Goal: Task Accomplishment & Management: Complete application form

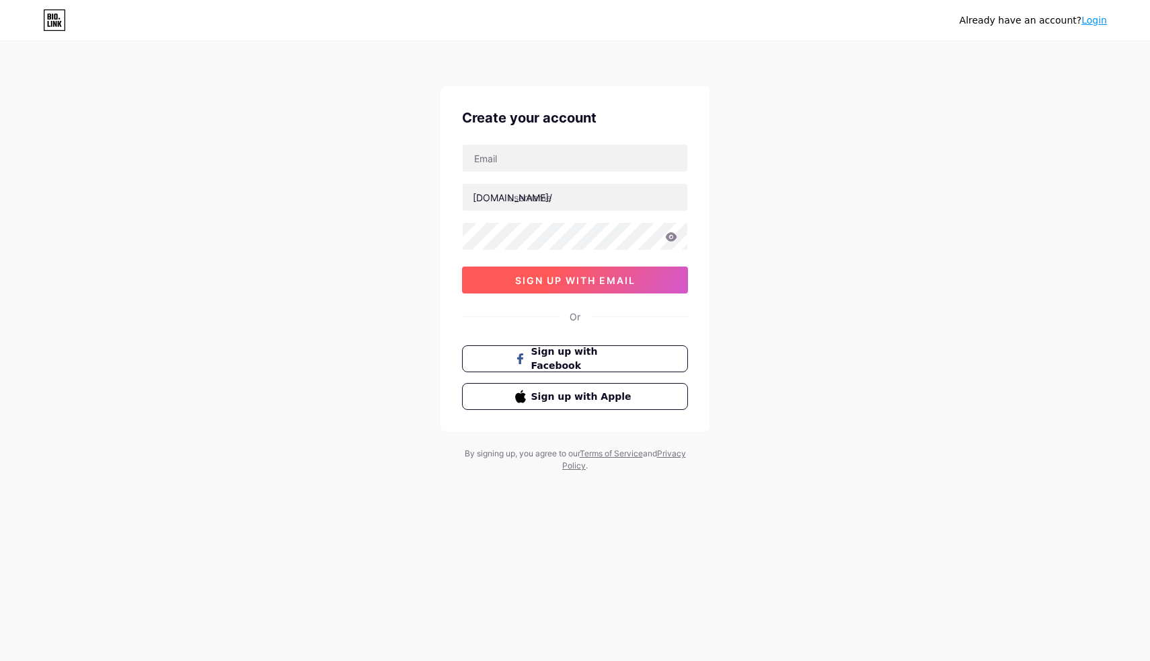
click at [595, 280] on span "sign up with email" at bounding box center [575, 279] width 120 height 11
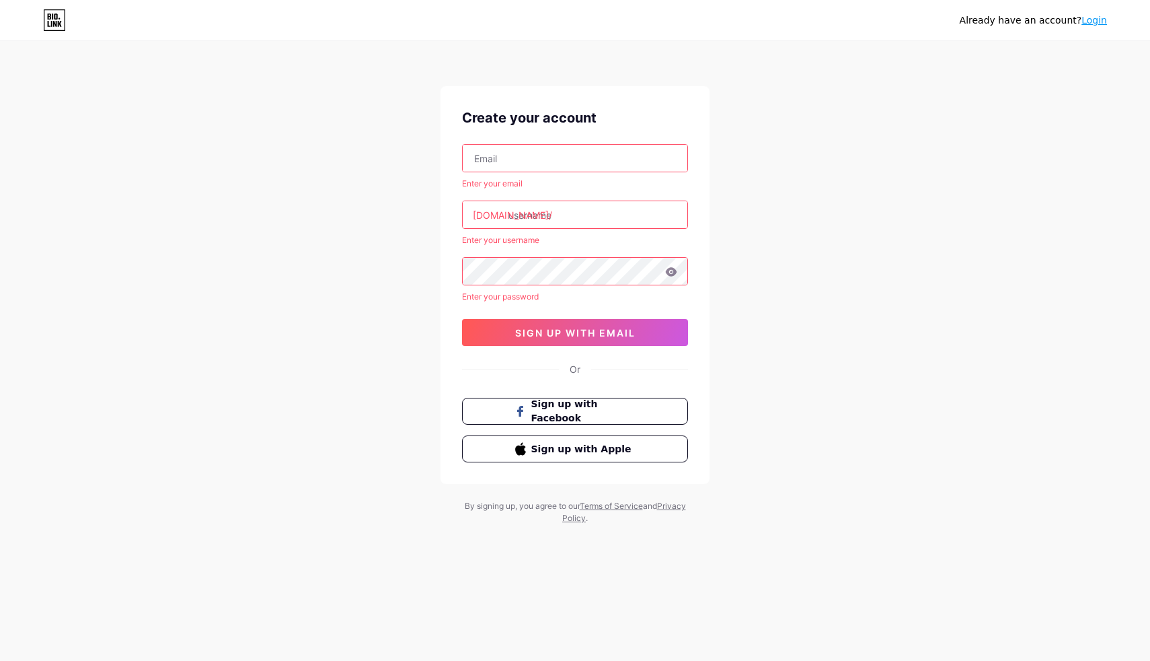
click at [601, 139] on div "Create your account Enter your email [DOMAIN_NAME]/ Enter your username Enter y…" at bounding box center [575, 285] width 269 height 398
click at [603, 145] on input "text" at bounding box center [575, 158] width 225 height 27
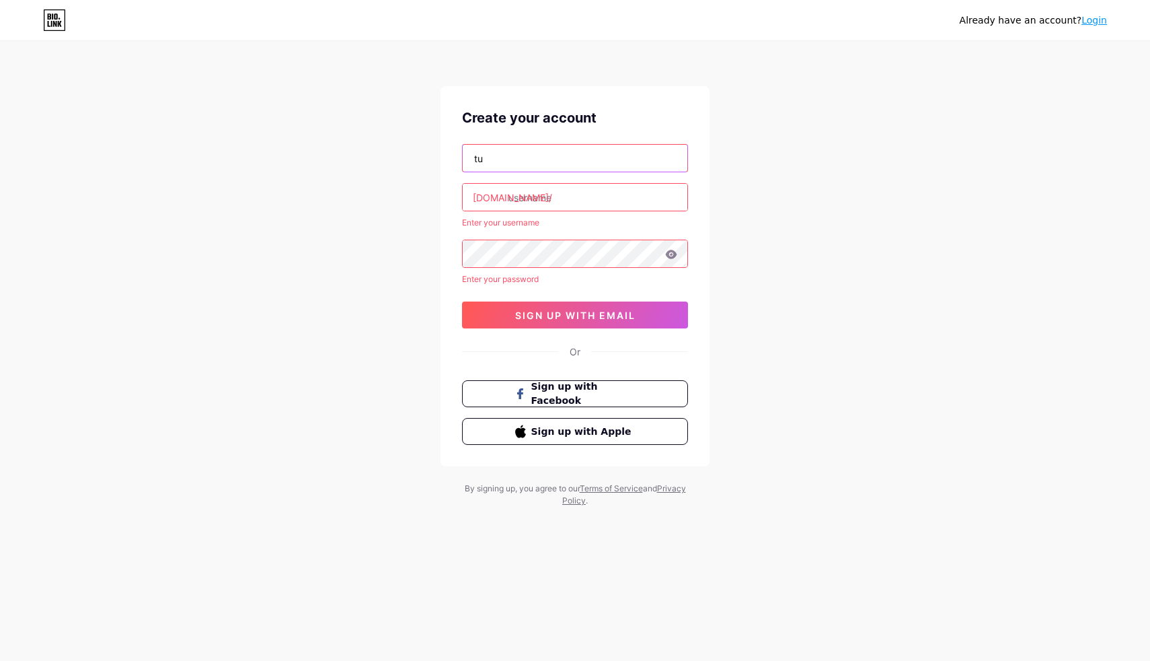
click at [587, 157] on input "tu" at bounding box center [575, 158] width 225 height 27
type input "[EMAIL_ADDRESS][DOMAIN_NAME]"
click at [573, 186] on input "text" at bounding box center [575, 197] width 225 height 27
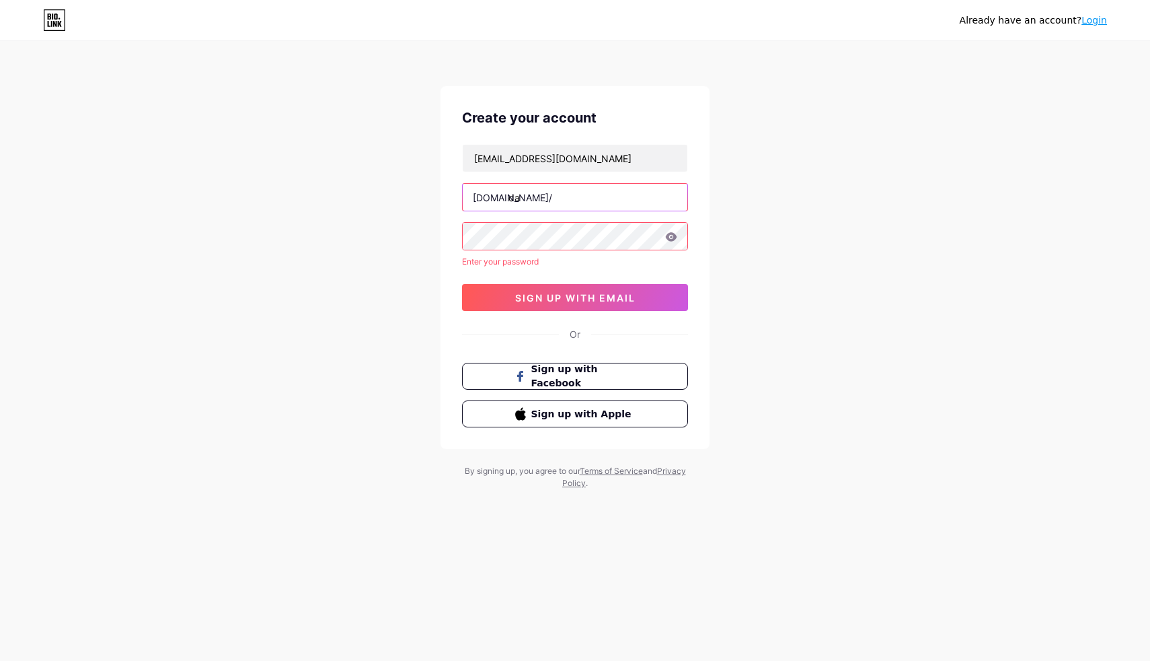
type input "d"
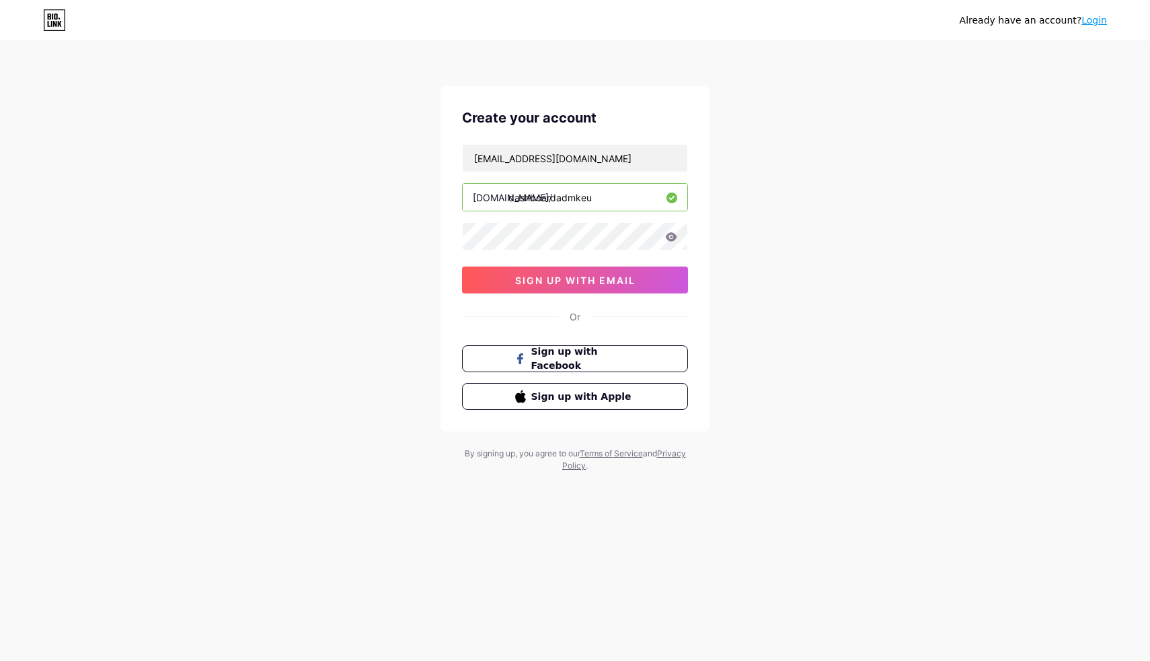
type input "dashboardadmkeu"
click at [456, 234] on div "Create your account [EMAIL_ADDRESS][DOMAIN_NAME] [DOMAIN_NAME]/ dashboardadmkeu…" at bounding box center [575, 258] width 269 height 345
click at [671, 235] on icon at bounding box center [671, 236] width 12 height 9
click at [670, 239] on icon at bounding box center [670, 237] width 13 height 13
click at [433, 236] on div "Already have an account? Login Create your account [EMAIL_ADDRESS][DOMAIN_NAME]…" at bounding box center [575, 257] width 1150 height 515
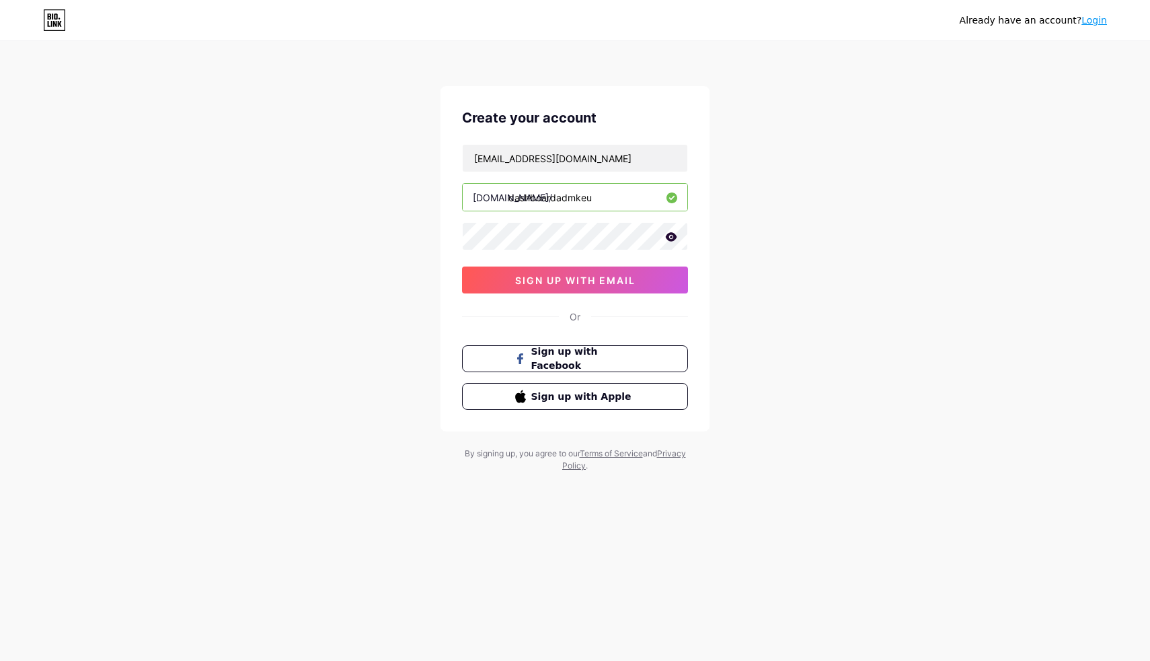
click at [675, 233] on icon at bounding box center [671, 236] width 12 height 9
click at [589, 254] on div "[EMAIL_ADDRESS][DOMAIN_NAME] [DOMAIN_NAME]/ dashboardadmkeu 0cAFcWeA4629knwONhK…" at bounding box center [575, 218] width 226 height 149
click at [646, 283] on button "sign up with email" at bounding box center [575, 279] width 226 height 27
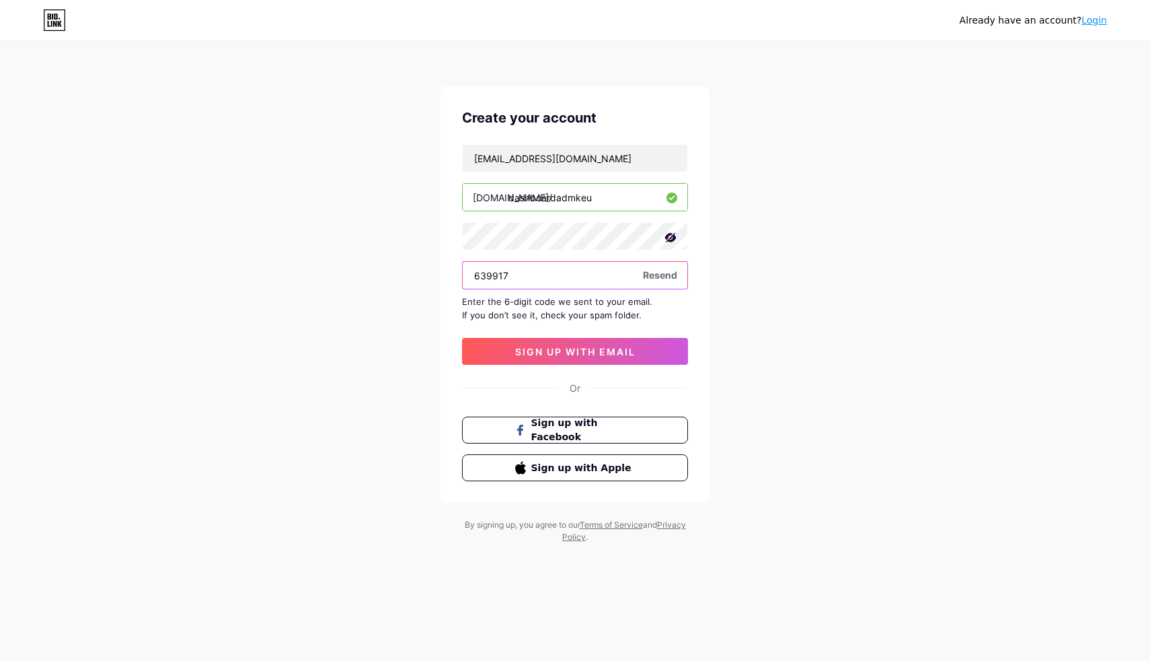
type input "639917"
click at [665, 277] on span "Resend" at bounding box center [660, 275] width 34 height 14
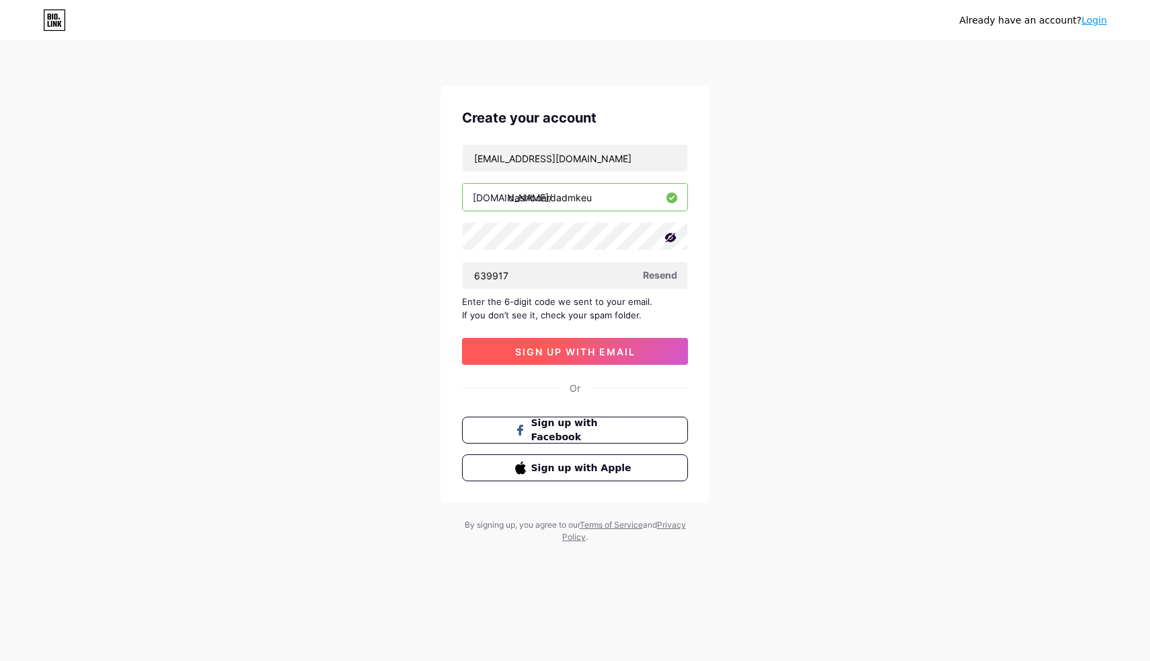
click at [550, 354] on span "sign up with email" at bounding box center [575, 351] width 120 height 11
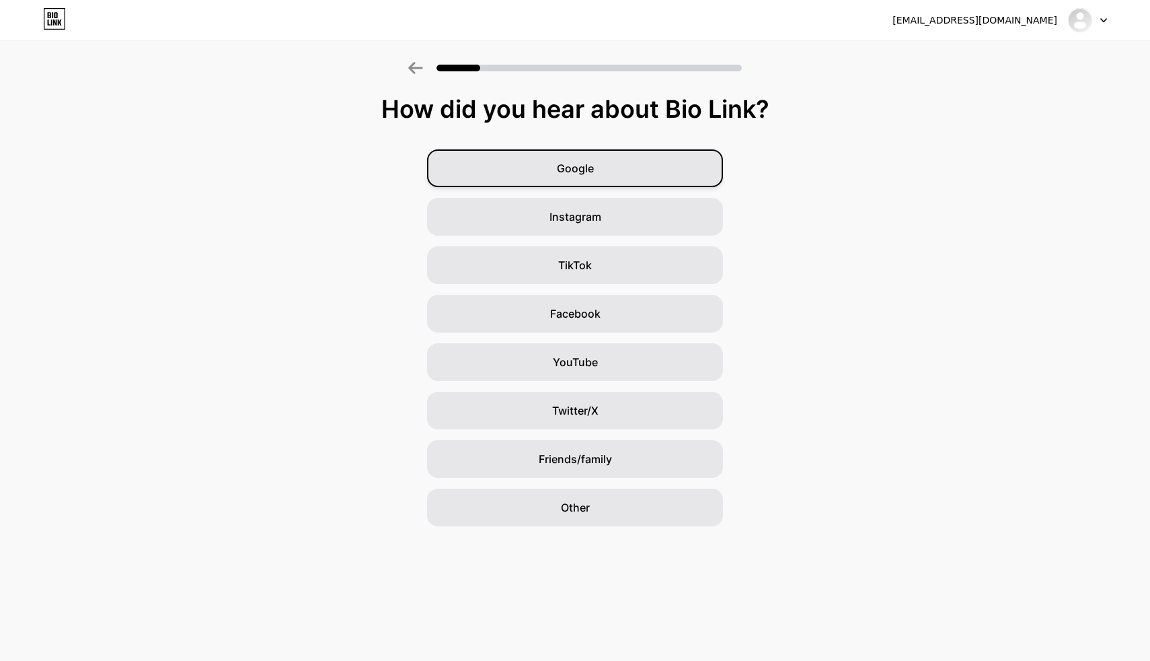
click at [612, 178] on div "Google" at bounding box center [575, 168] width 296 height 38
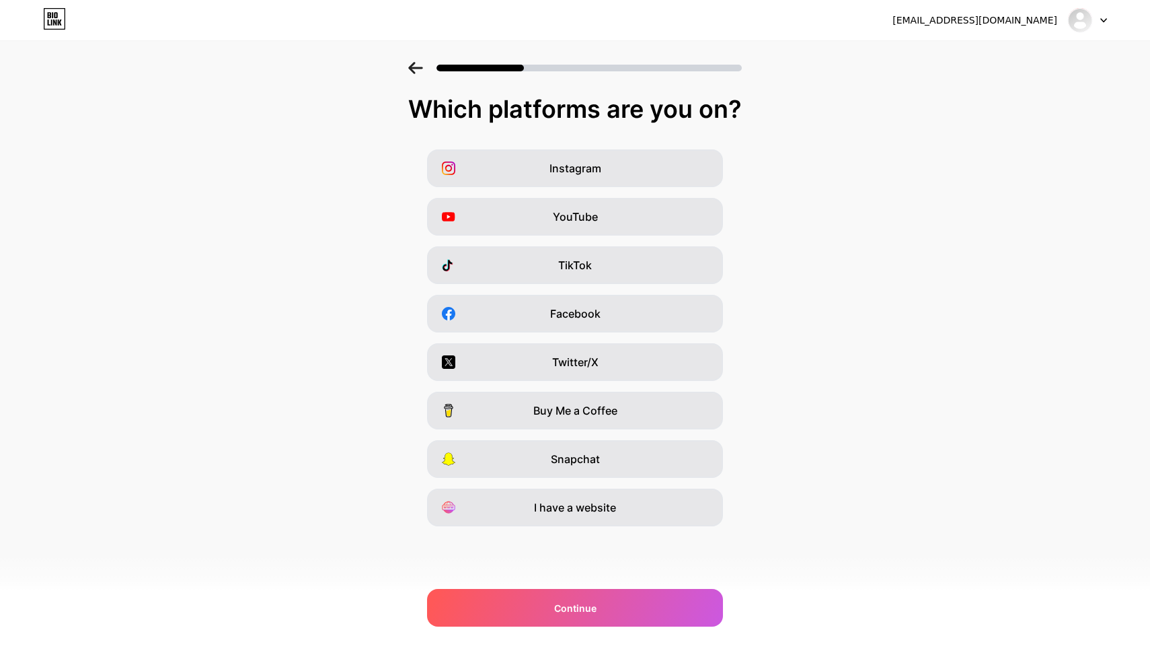
click at [575, 511] on span "I have a website" at bounding box center [575, 507] width 82 height 16
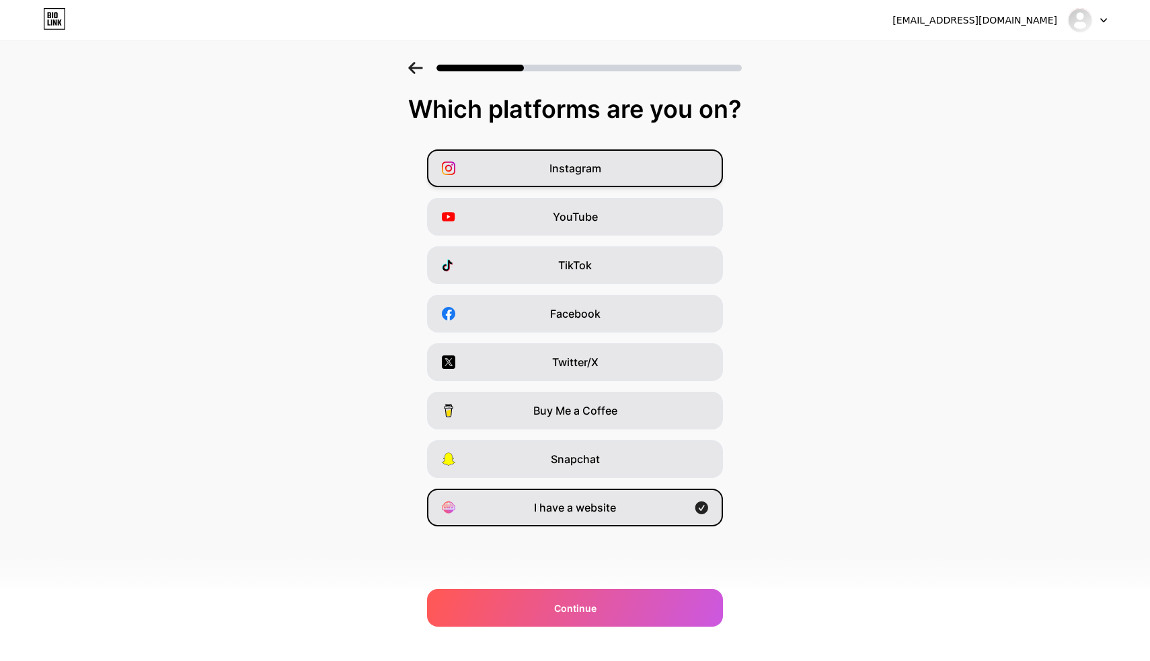
click at [640, 170] on div "Instagram" at bounding box center [575, 168] width 296 height 38
click at [606, 499] on div "I have a website" at bounding box center [575, 507] width 296 height 38
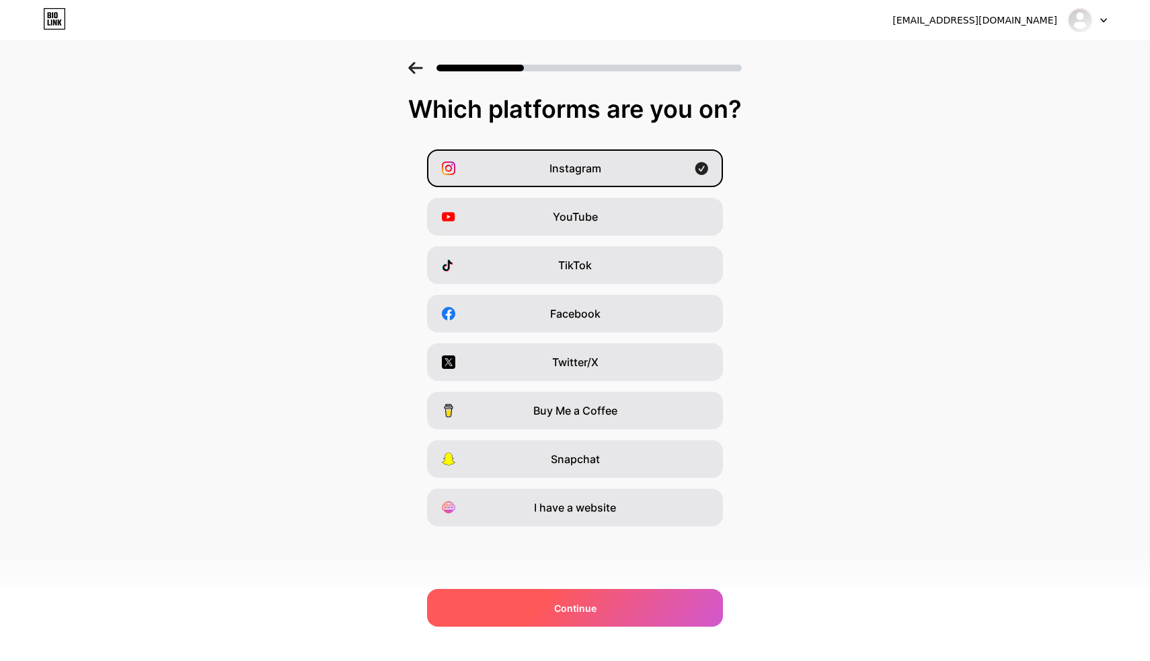
click at [588, 597] on div "Continue" at bounding box center [575, 608] width 296 height 38
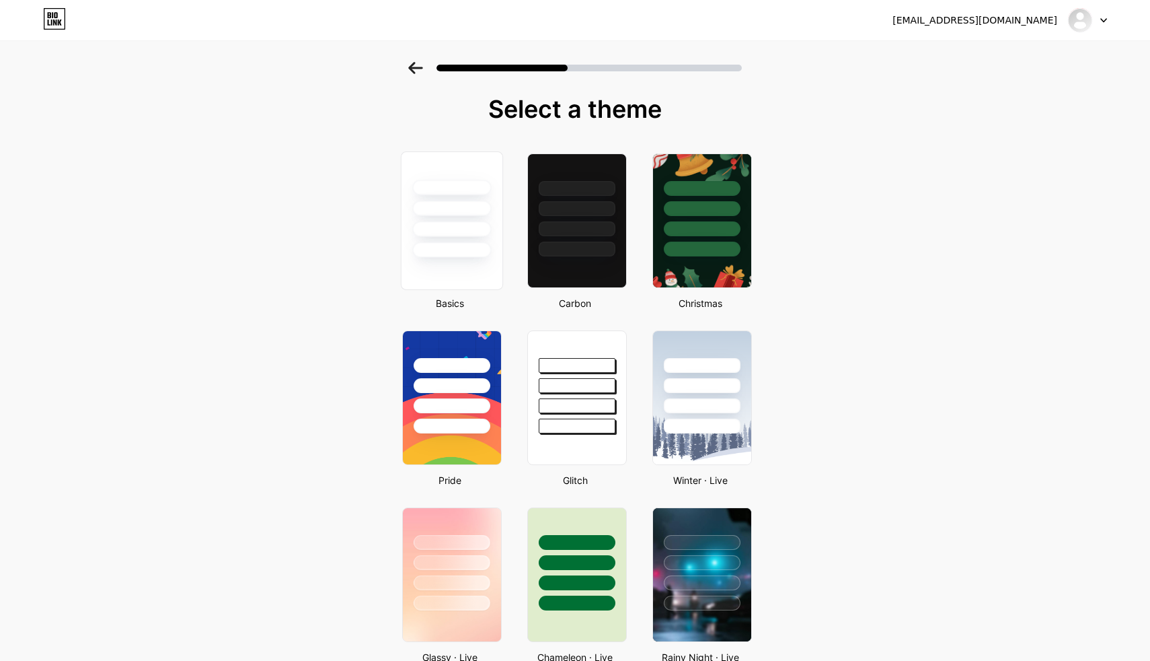
click at [476, 224] on div at bounding box center [451, 228] width 79 height 15
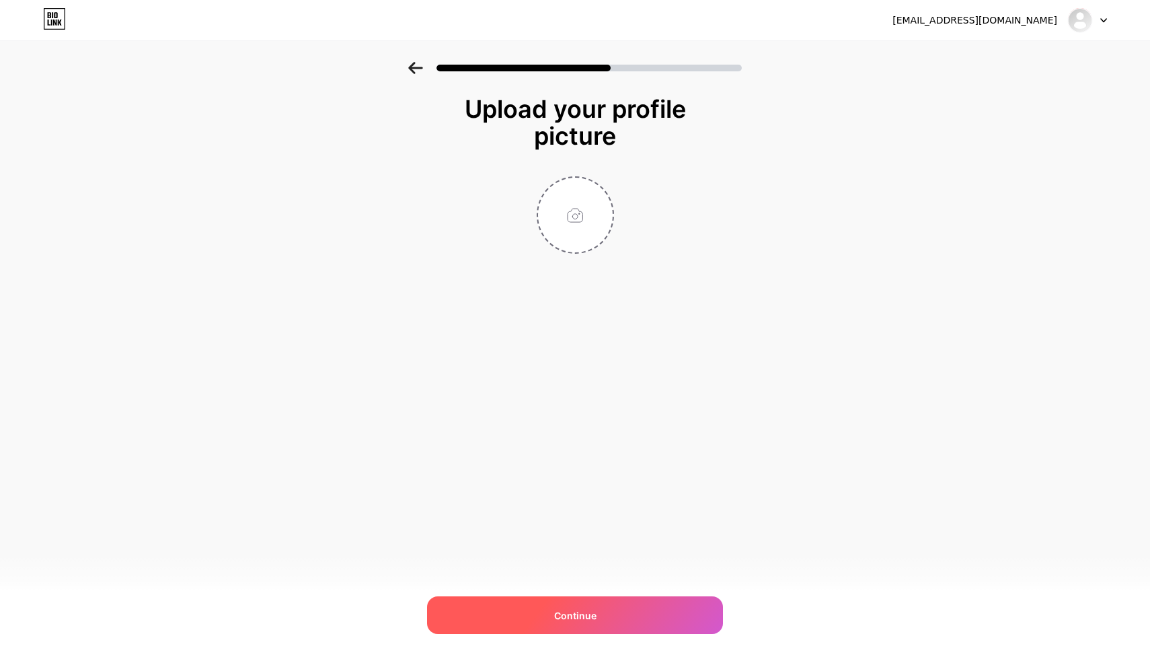
click at [595, 606] on div "Continue" at bounding box center [575, 615] width 296 height 38
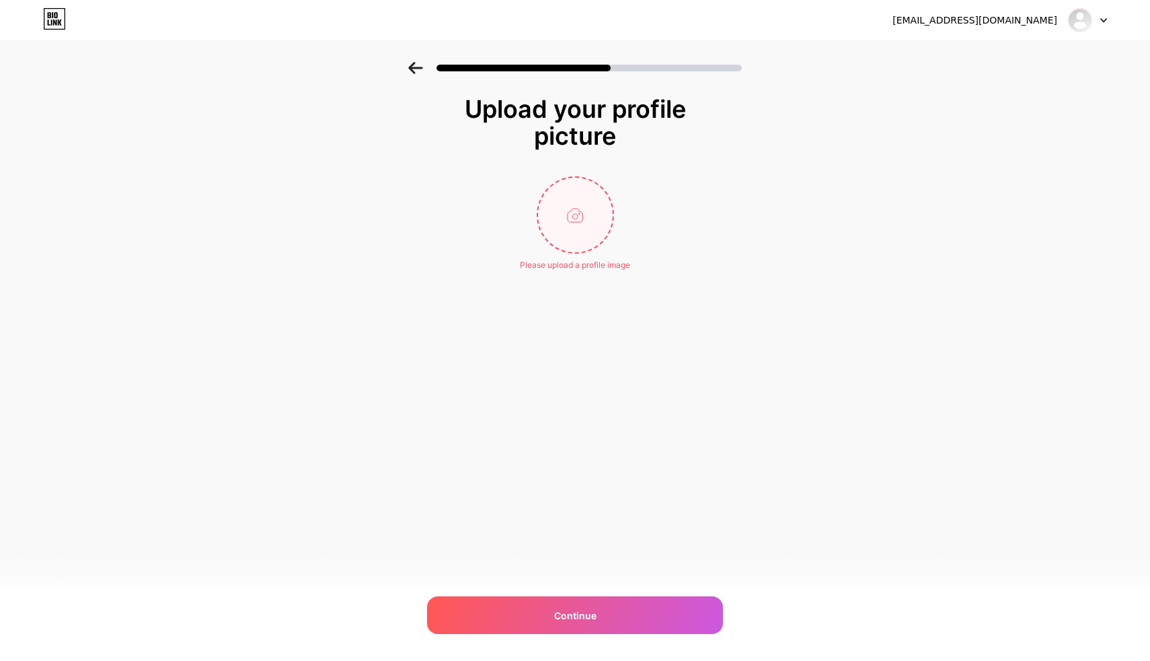
click at [585, 219] on input "file" at bounding box center [575, 215] width 75 height 75
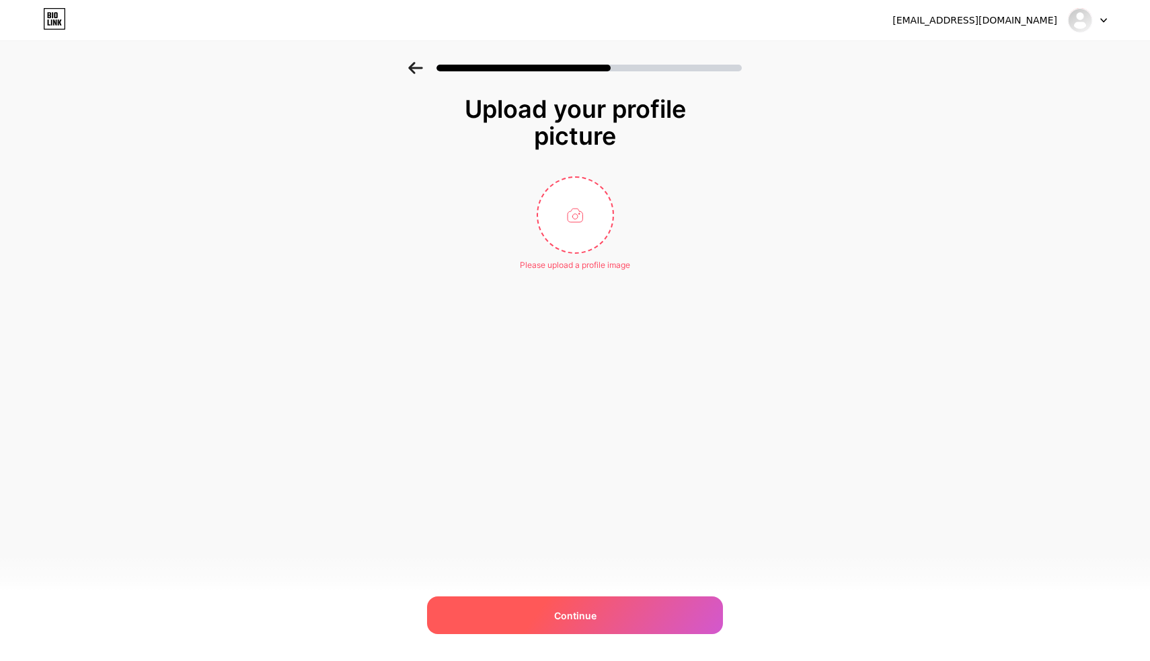
click at [605, 620] on div "Continue" at bounding box center [575, 615] width 296 height 38
click at [605, 618] on div "Continue" at bounding box center [575, 615] width 296 height 38
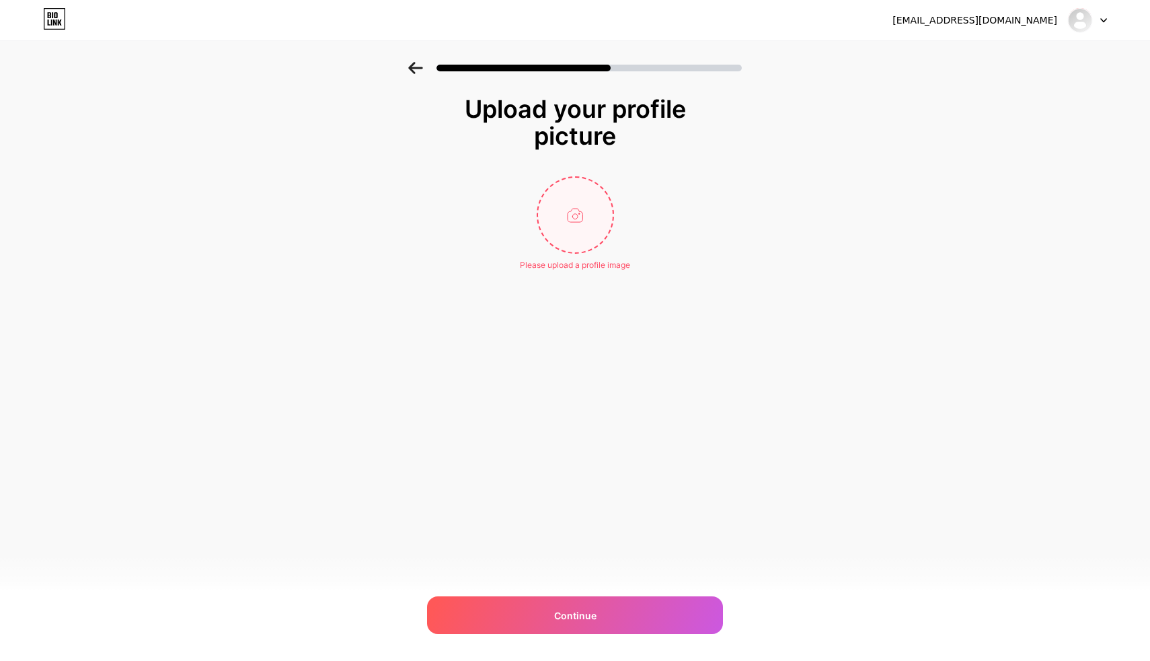
click at [589, 204] on input "file" at bounding box center [575, 215] width 75 height 75
type input "C:\fakepath\images.png"
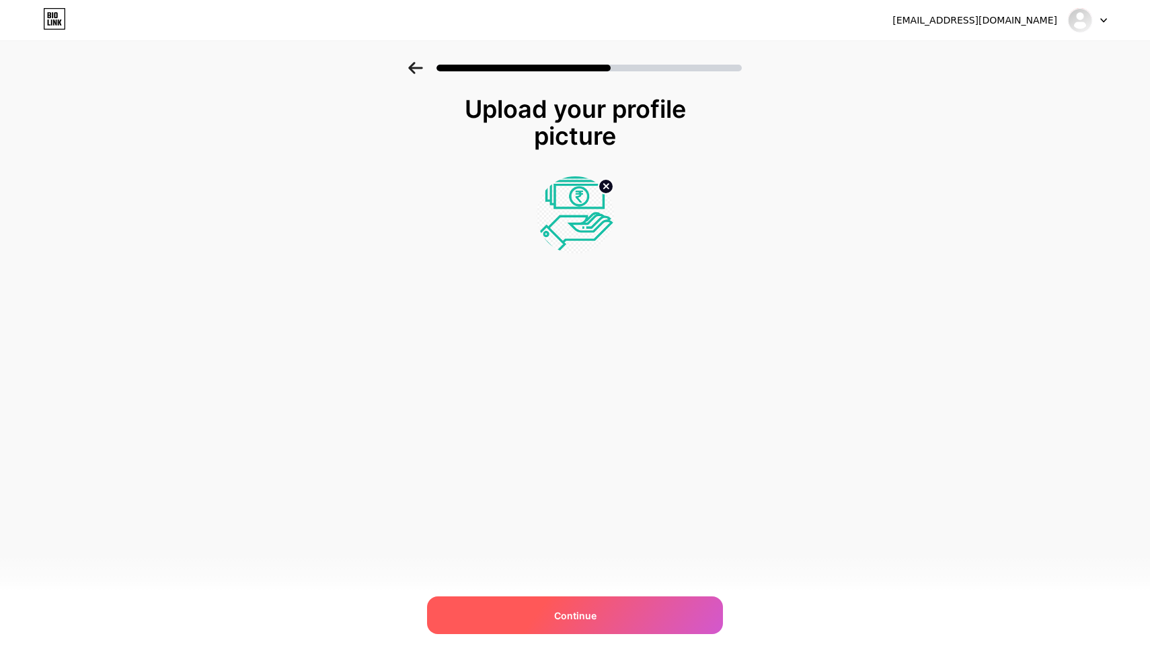
click at [606, 614] on div "Continue" at bounding box center [575, 615] width 296 height 38
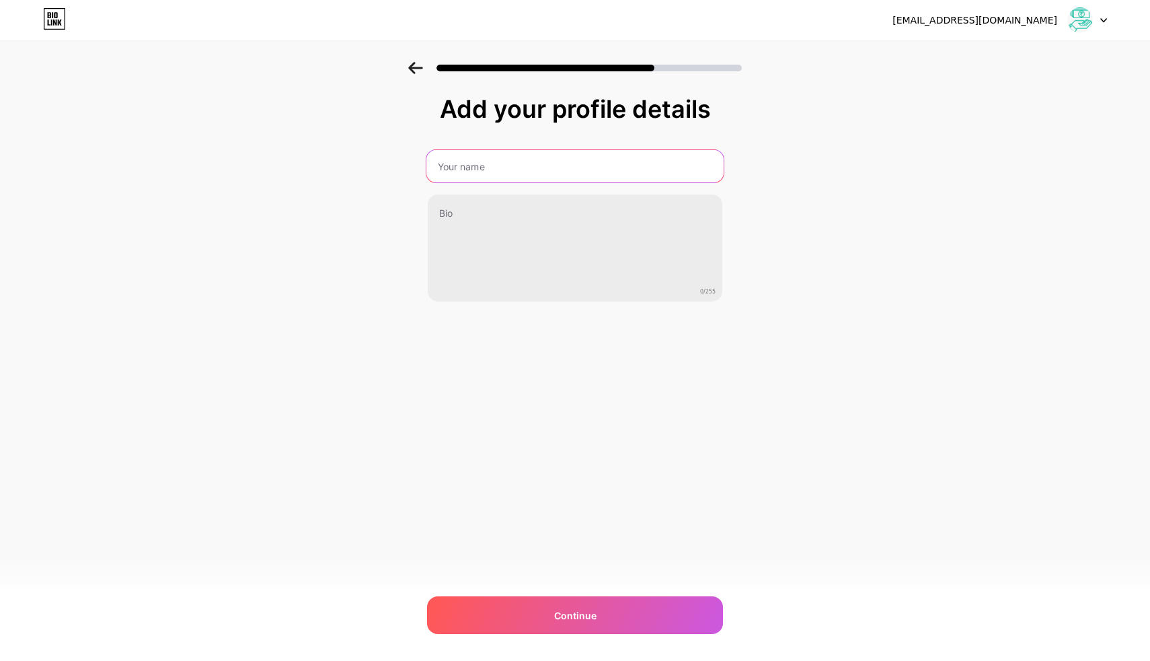
click at [566, 166] on input "text" at bounding box center [575, 166] width 297 height 32
type input "DASHBOARD KEUANGAN [PERSON_NAME] ADMINISTRASI"
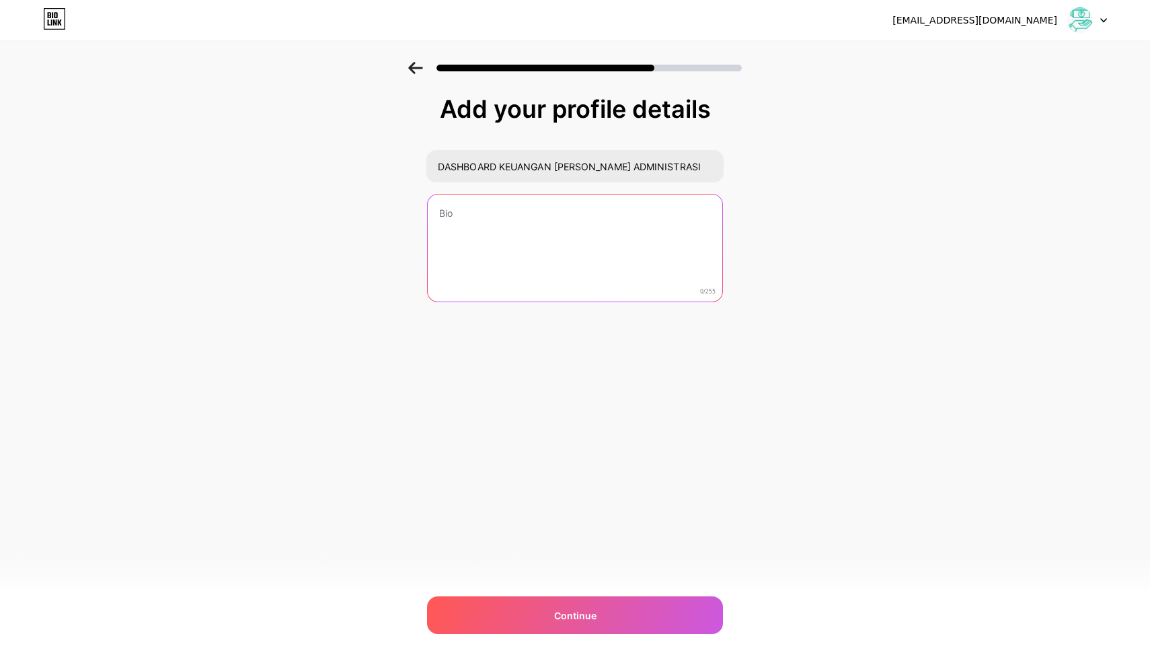
click at [585, 233] on textarea at bounding box center [575, 248] width 295 height 108
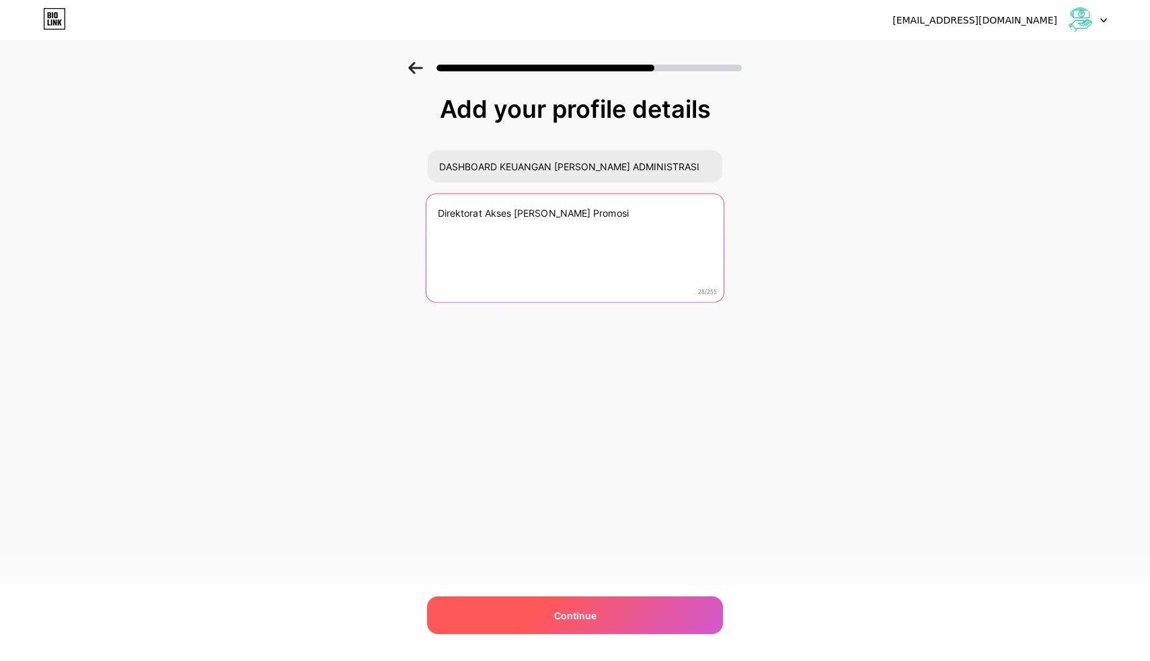
type textarea "Direktorat Akses [PERSON_NAME] Promosi"
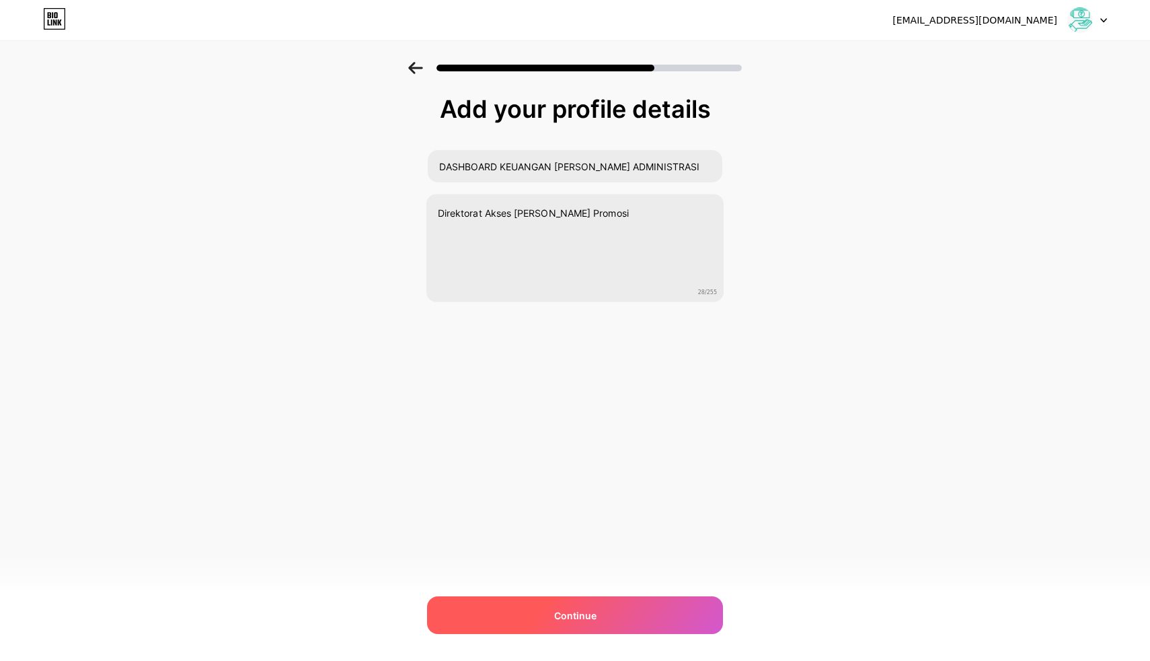
click at [610, 603] on div "Continue" at bounding box center [575, 615] width 296 height 38
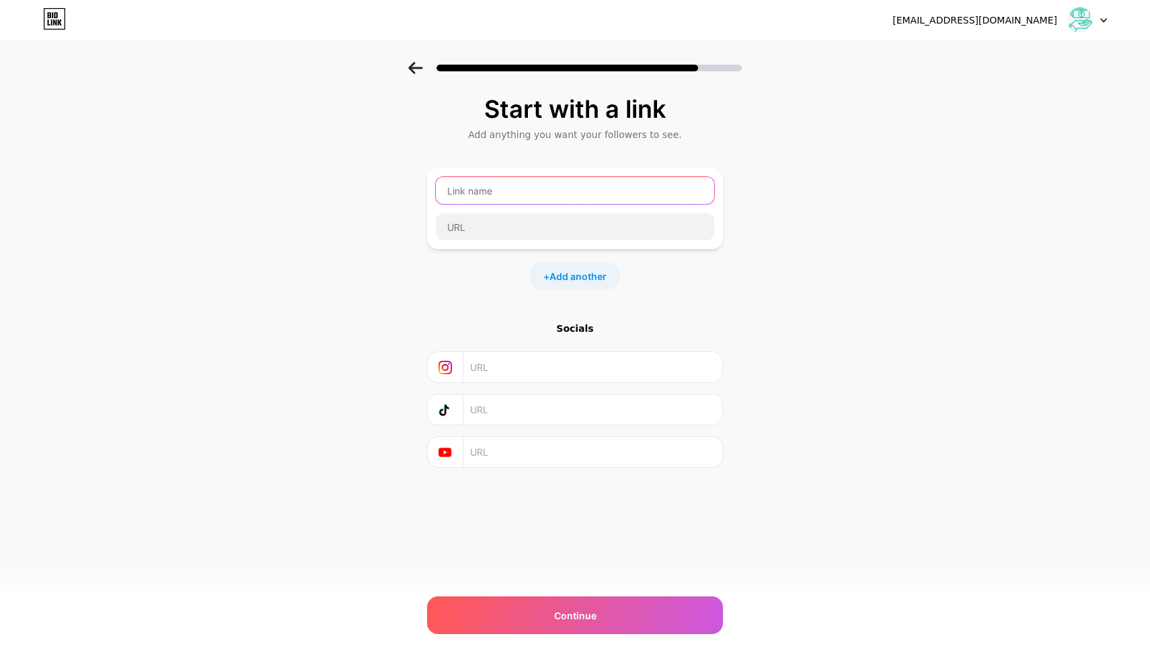
click at [542, 186] on input "text" at bounding box center [575, 190] width 279 height 27
type input "b"
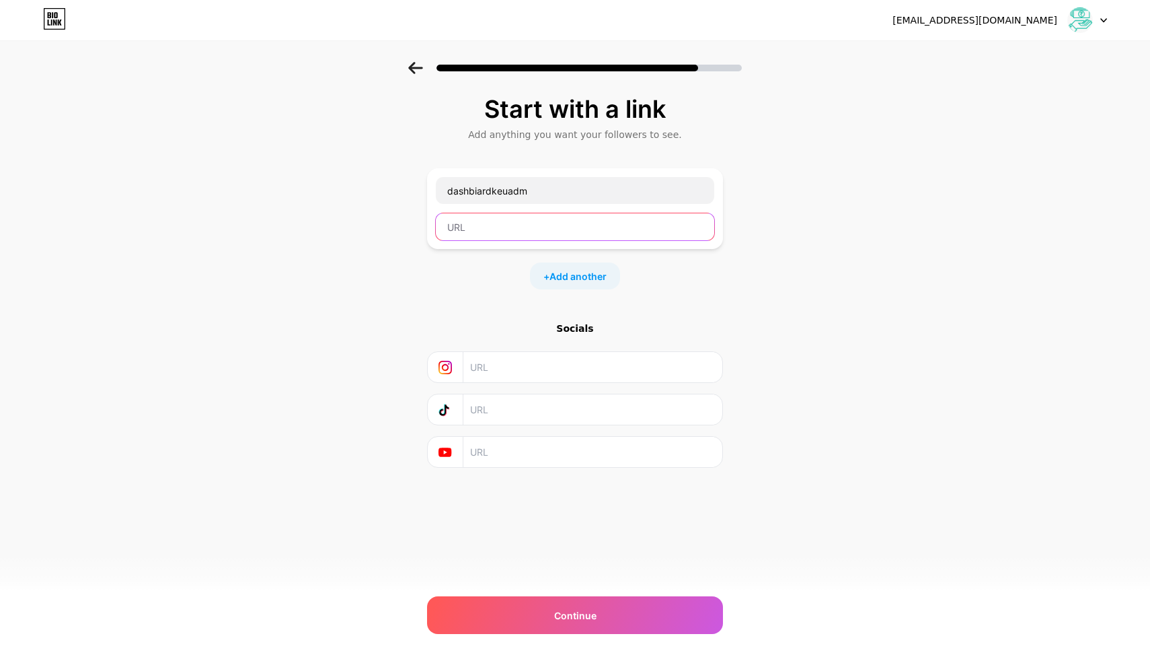
click at [540, 224] on input "text" at bounding box center [575, 226] width 279 height 27
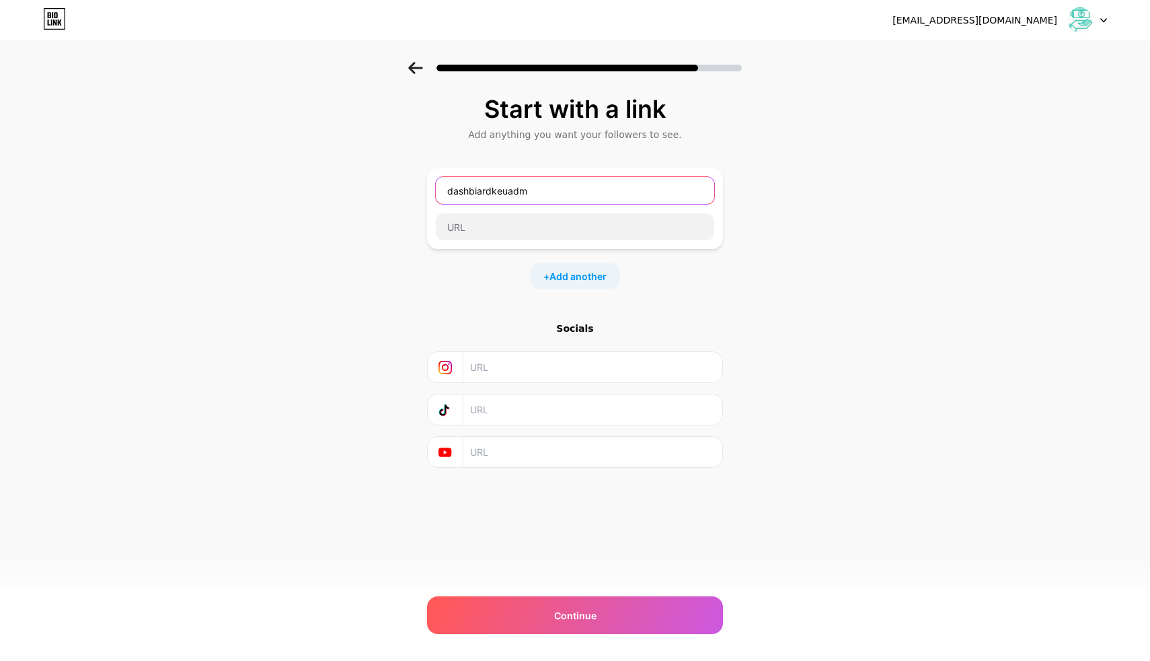
click at [542, 190] on input "dashbiardkeuadm" at bounding box center [575, 190] width 279 height 27
type input "dashboard TU Dit.Aksi"
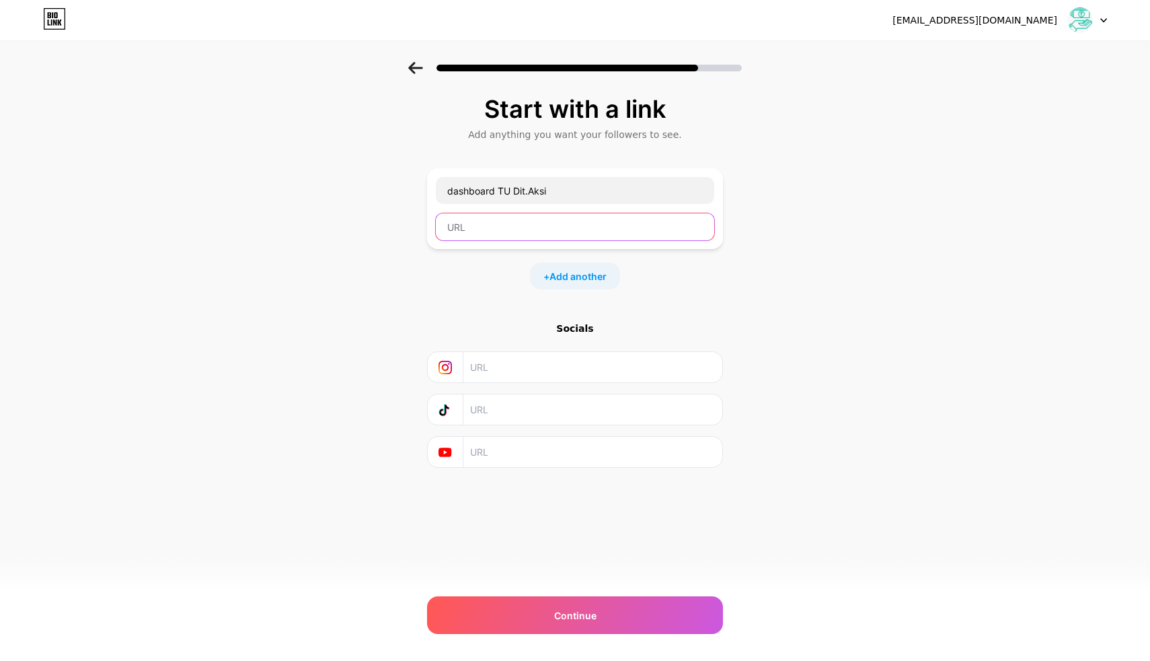
click at [538, 215] on input "text" at bounding box center [575, 226] width 279 height 27
click at [533, 354] on input "text" at bounding box center [592, 367] width 244 height 30
click at [468, 294] on div "Start with a link Add anything you want your followers to see. dashboard TU Dit…" at bounding box center [575, 282] width 296 height 372
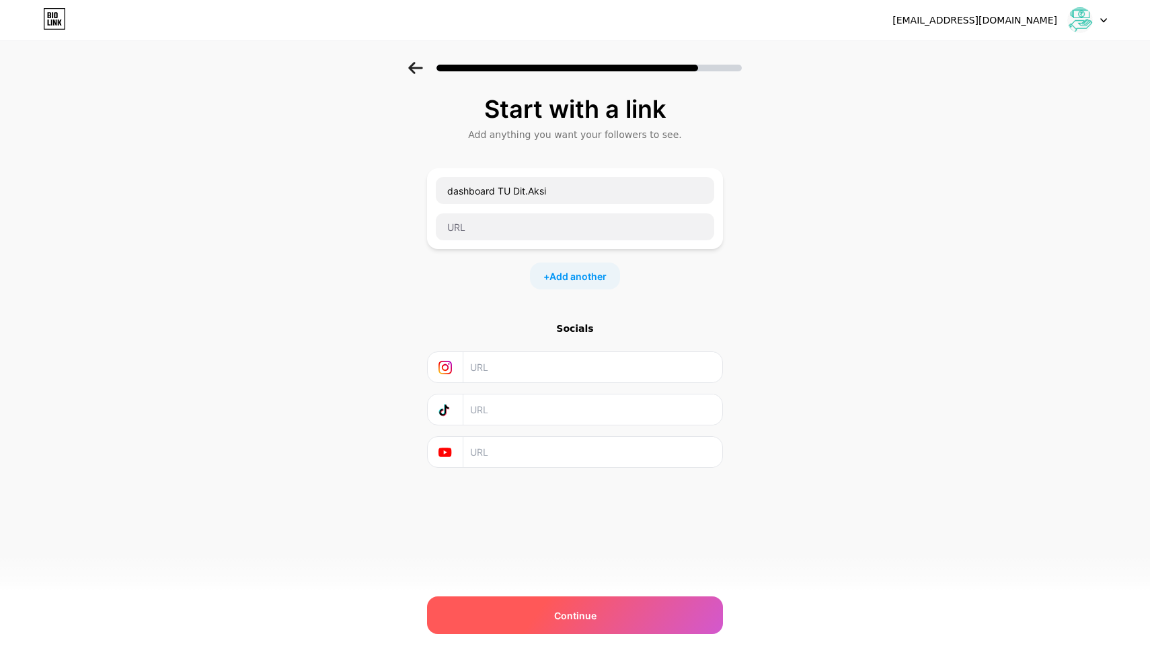
click at [593, 605] on div "Continue" at bounding box center [575, 615] width 296 height 38
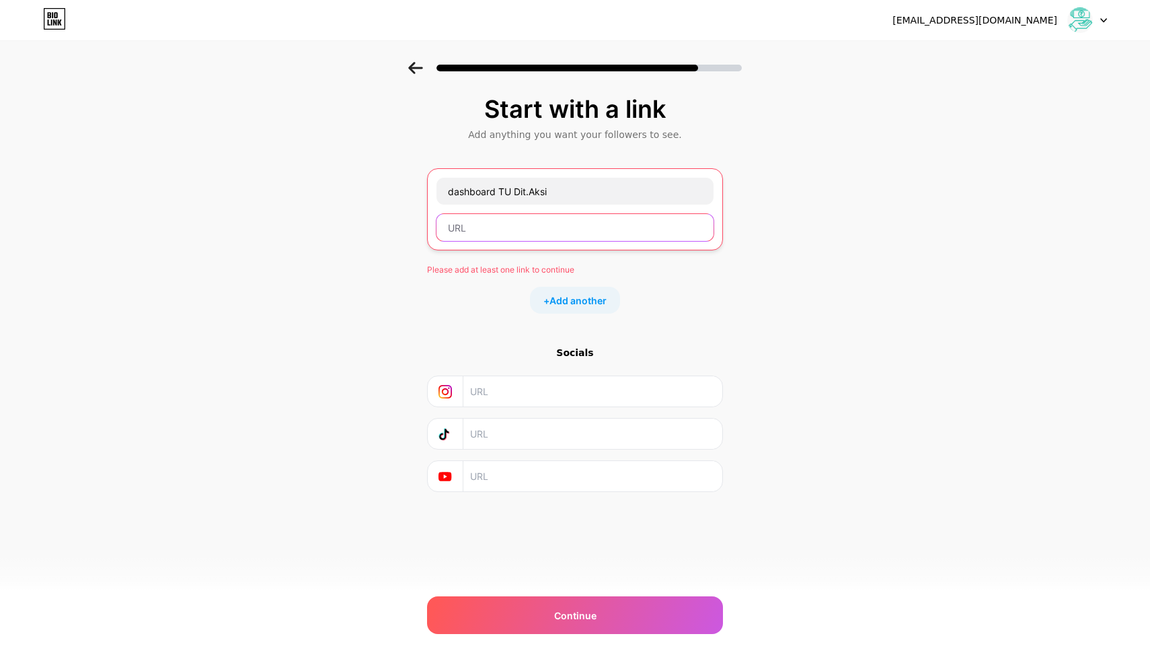
click at [587, 233] on input "text" at bounding box center [575, 227] width 277 height 27
paste input "[URL][DOMAIN_NAME]"
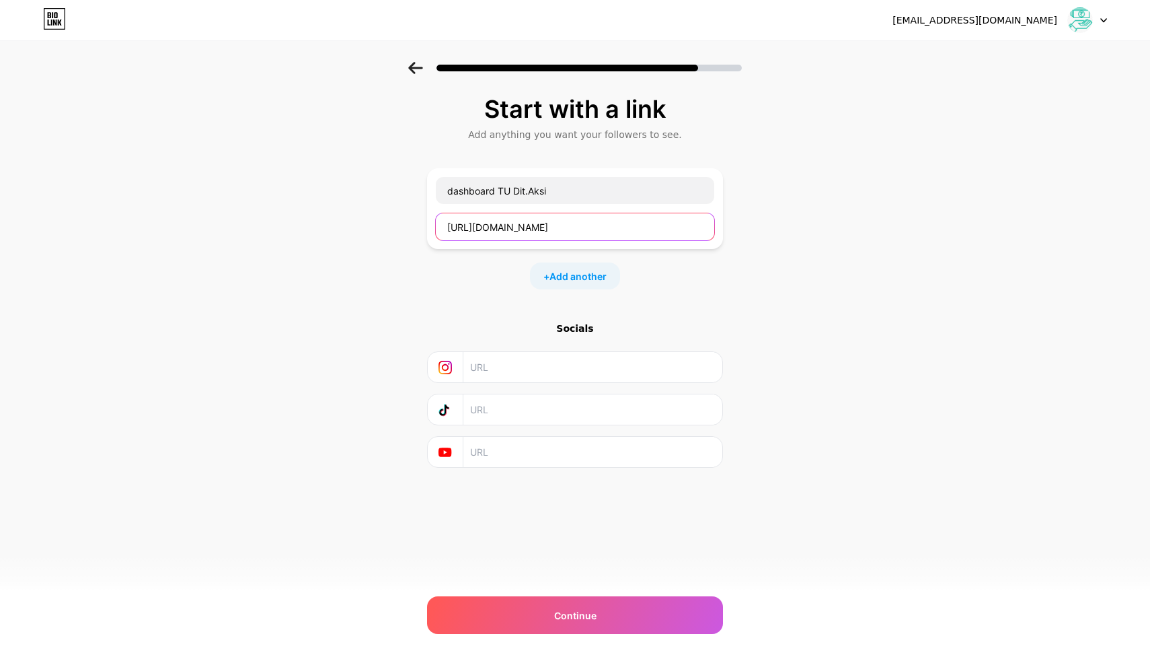
scroll to position [0, 355]
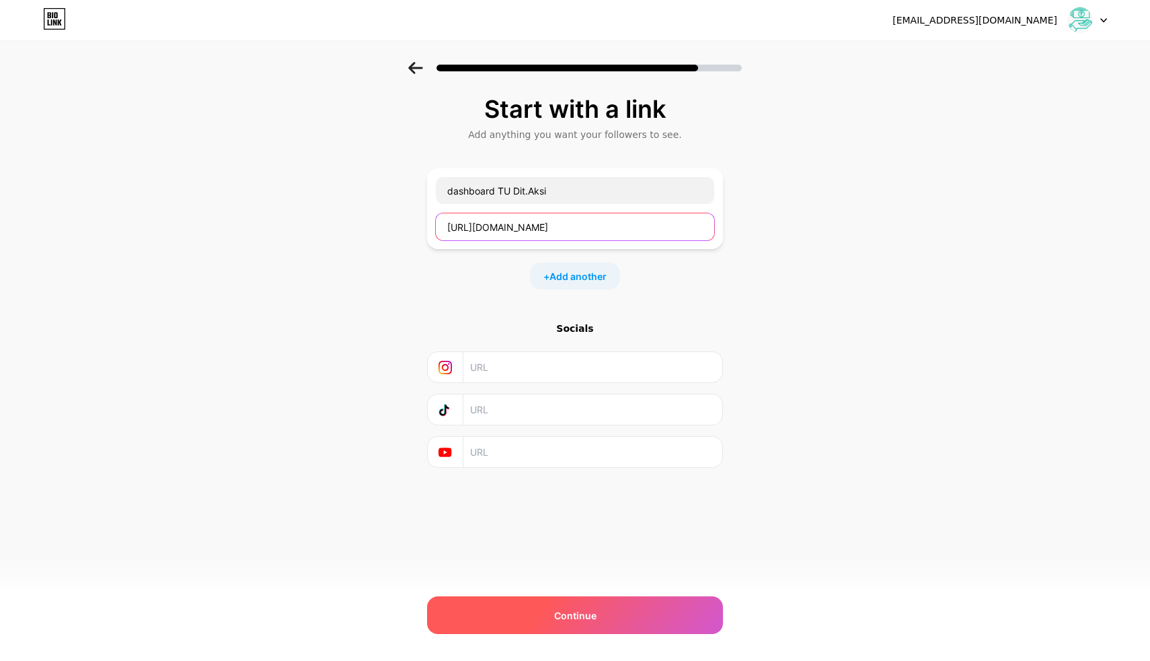
type input "[URL][DOMAIN_NAME]"
click at [578, 615] on span "Continue" at bounding box center [575, 615] width 42 height 14
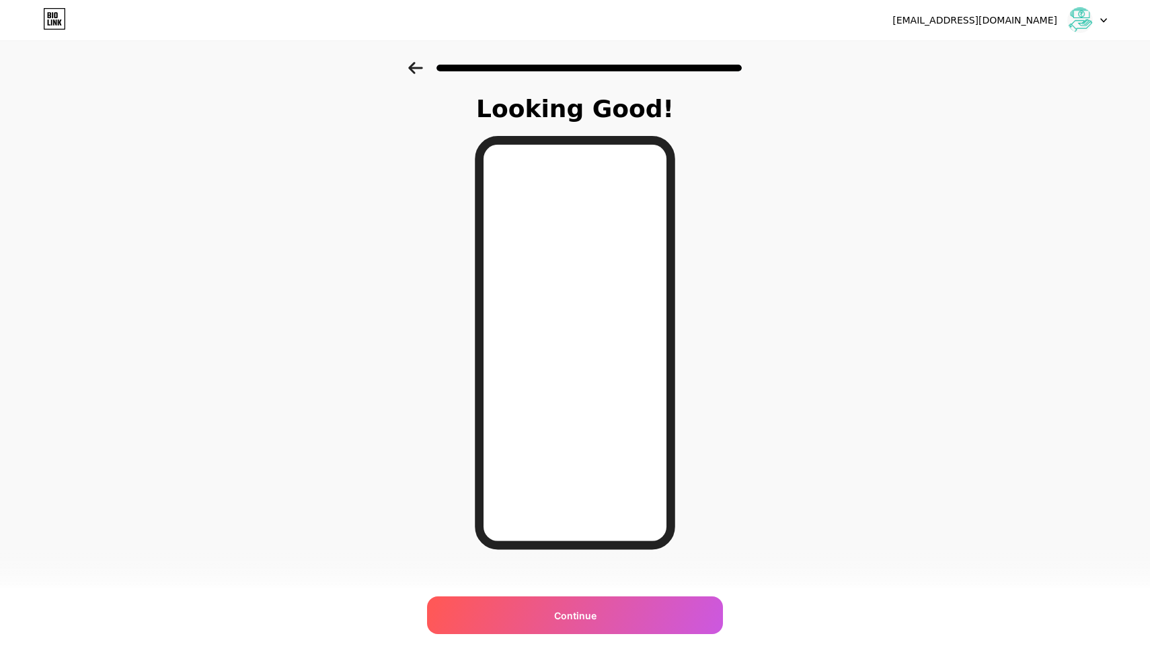
click at [419, 67] on icon at bounding box center [415, 68] width 14 height 12
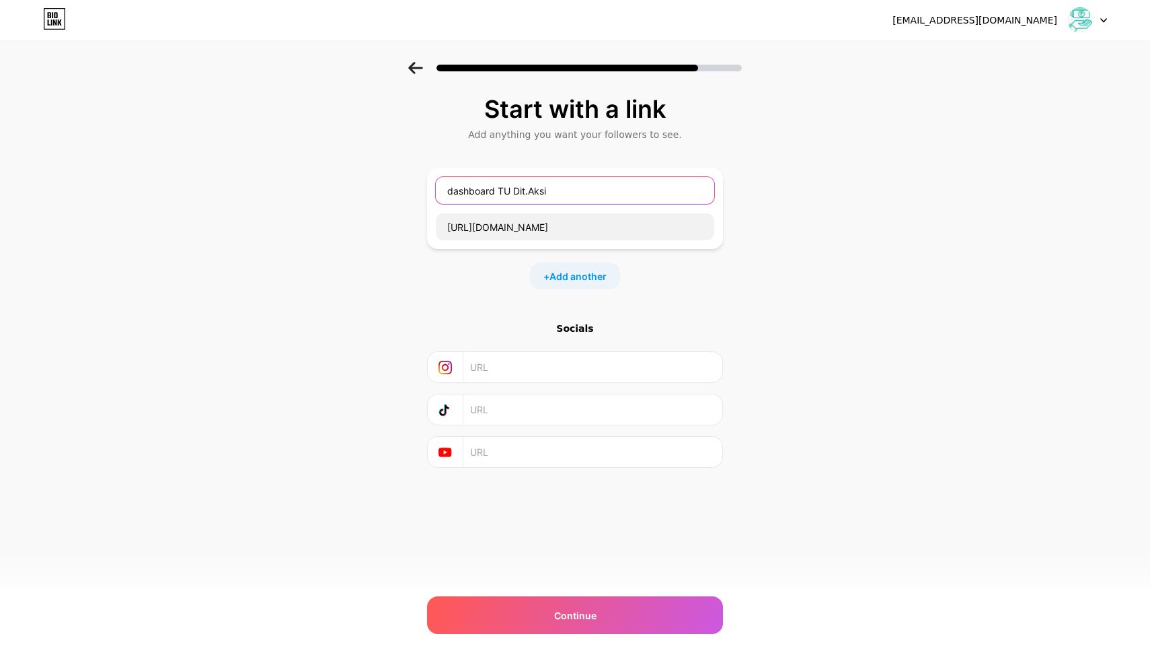
drag, startPoint x: 578, startPoint y: 201, endPoint x: 381, endPoint y: 194, distance: 197.2
click at [381, 194] on div "Start with a link Add anything you want your followers to see. dashboard TU Dit…" at bounding box center [575, 298] width 1150 height 473
type input "L"
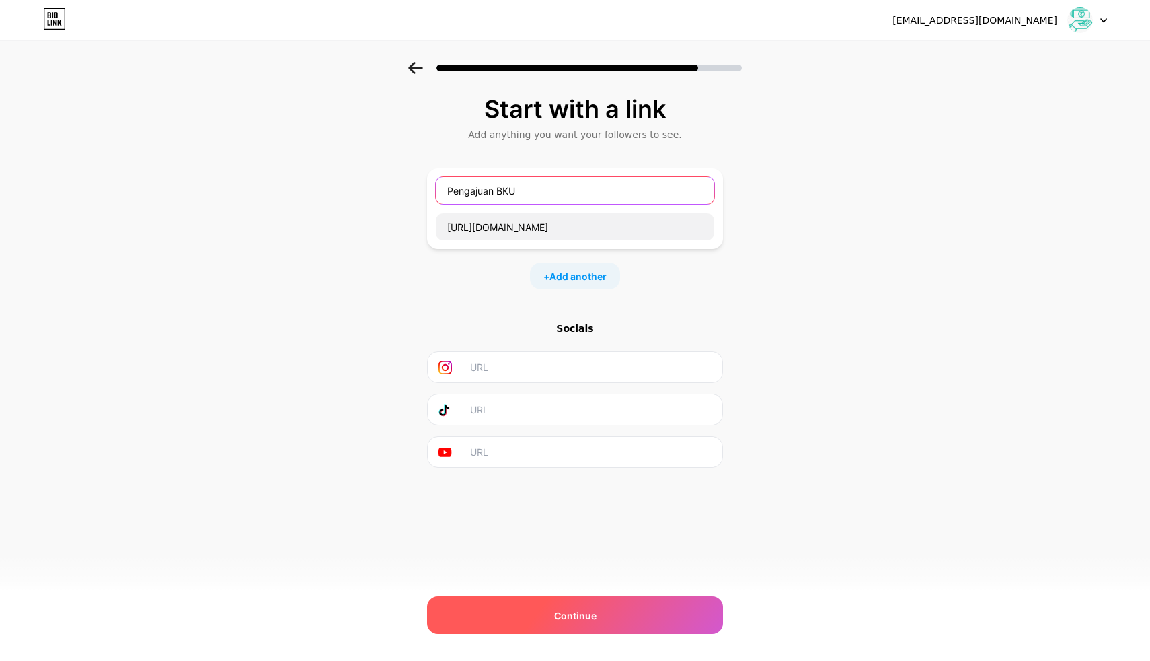
type input "Pengajuan BKU"
click at [611, 613] on div "Continue" at bounding box center [575, 615] width 296 height 38
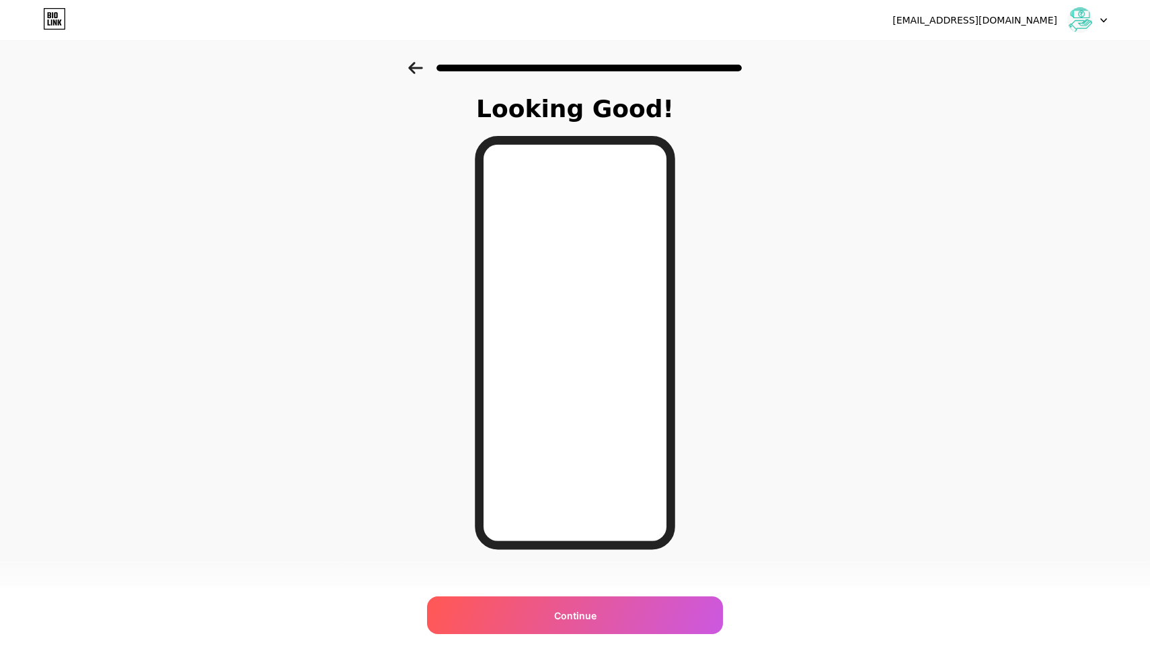
click at [414, 63] on icon at bounding box center [415, 68] width 14 height 12
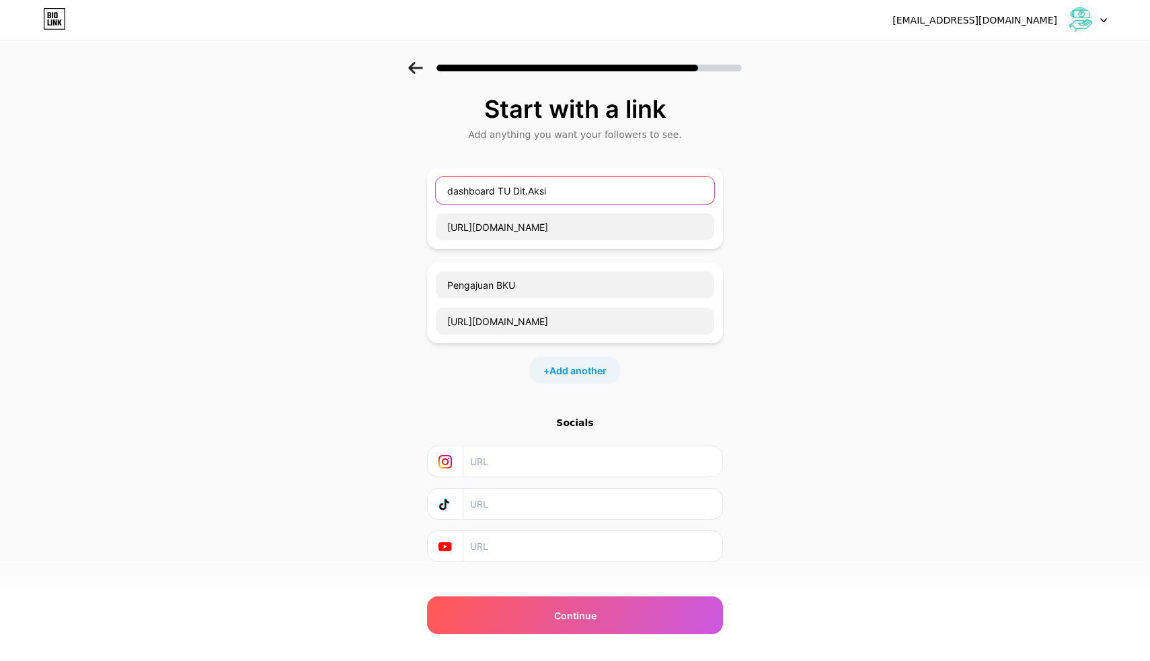
drag, startPoint x: 560, startPoint y: 194, endPoint x: 366, endPoint y: 194, distance: 194.4
click at [366, 194] on div "Start with a link Add anything you want your followers to see. dashboard TU Dit…" at bounding box center [575, 345] width 1150 height 567
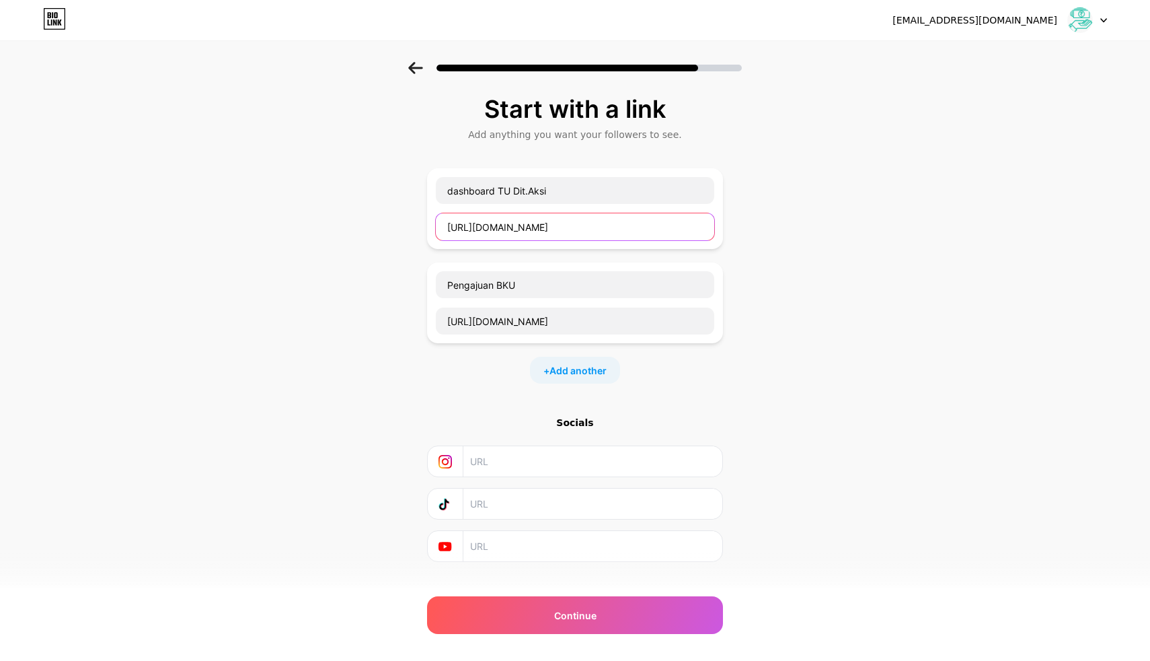
drag, startPoint x: 707, startPoint y: 227, endPoint x: 322, endPoint y: 227, distance: 384.8
click at [322, 227] on div "Start with a link Add anything you want your followers to see. dashboard TU Dit…" at bounding box center [575, 345] width 1150 height 567
click at [611, 222] on input "itlfVHeGrECoeRtOsaYWDZRRTOQ740/edit?gid=1951349883#gid=1951349883" at bounding box center [575, 226] width 279 height 27
type input "itlfVHeGrECoeRtOsaYWDZRRTOQ740/edit?gid=1951349883#gid=1951349883"
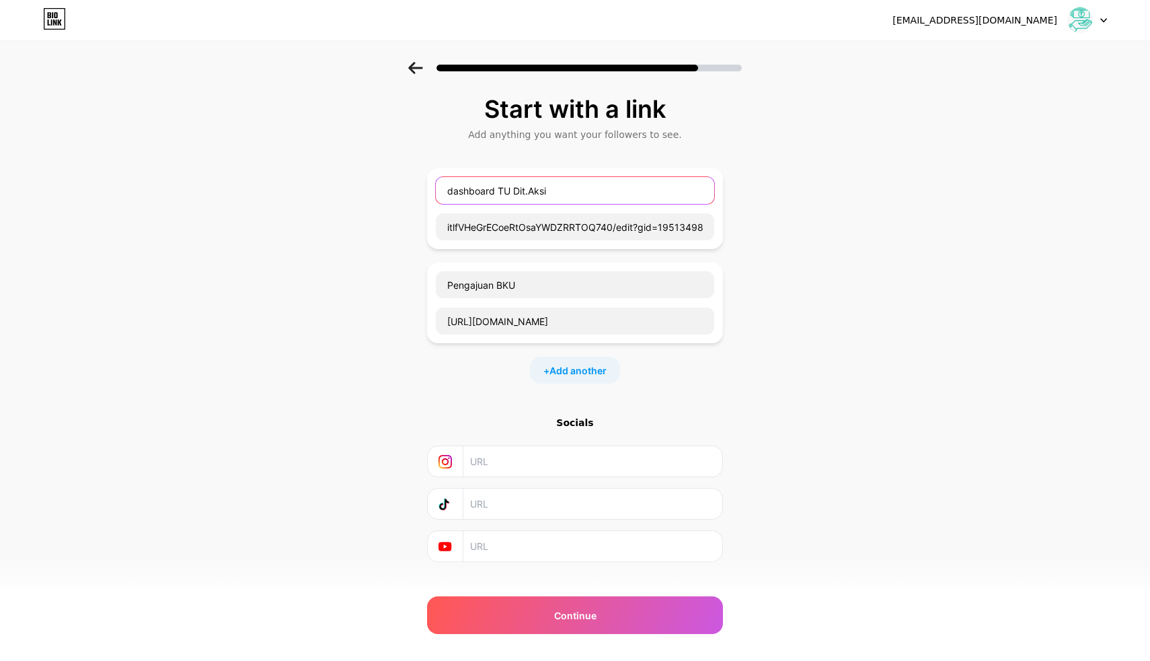
drag, startPoint x: 583, startPoint y: 189, endPoint x: 417, endPoint y: 192, distance: 166.2
click at [425, 189] on div "Start with a link Add anything you want your followers to see. dashboard TU Dit…" at bounding box center [575, 345] width 1150 height 567
click at [623, 241] on div "itlfVHeGrECoeRtOsaYWDZRRTOQ740/edit?gid=1951349883#gid=1951349883" at bounding box center [575, 208] width 296 height 81
click at [630, 232] on input "itlfVHeGrECoeRtOsaYWDZRRTOQ740/edit?gid=1951349883#gid=1951349883" at bounding box center [575, 226] width 279 height 27
drag, startPoint x: 708, startPoint y: 229, endPoint x: 262, endPoint y: 229, distance: 446.0
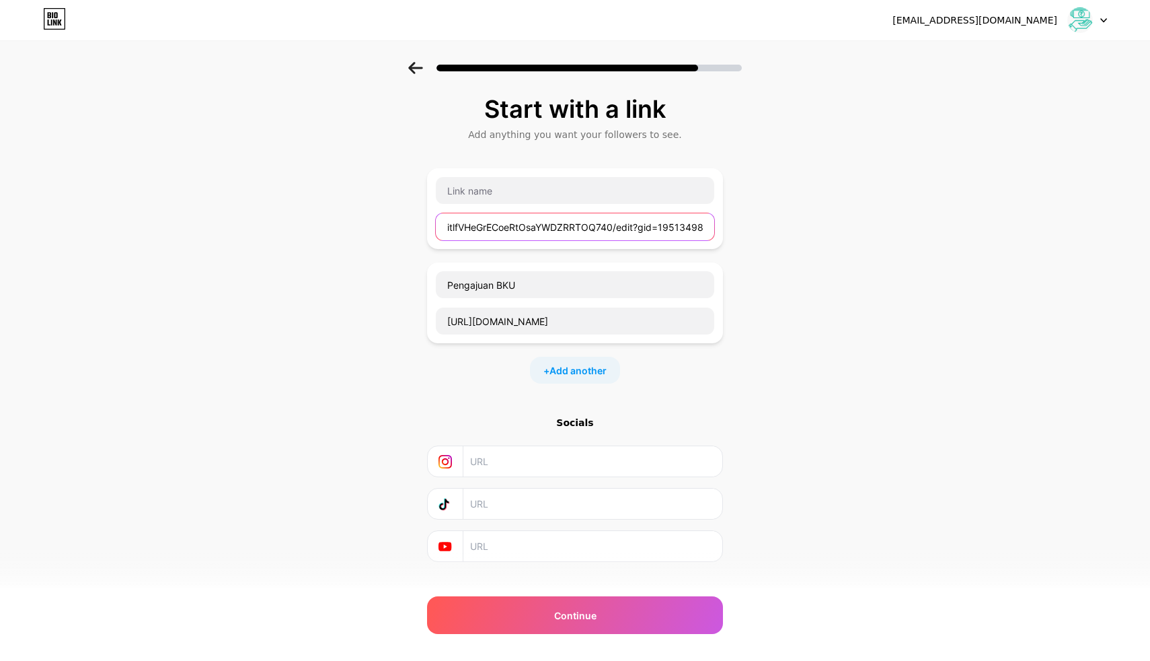
click at [262, 229] on div "Start with a link Add anything you want your followers to see. itlfVHeGrECoeRtO…" at bounding box center [575, 345] width 1150 height 567
type input "3#gid=1951349883"
drag, startPoint x: 534, startPoint y: 226, endPoint x: 317, endPoint y: 226, distance: 216.6
click at [317, 226] on div "Start with a link Add anything you want your followers to see. 3#gid=1951349883…" at bounding box center [575, 345] width 1150 height 567
drag, startPoint x: 526, startPoint y: 295, endPoint x: 439, endPoint y: 292, distance: 87.5
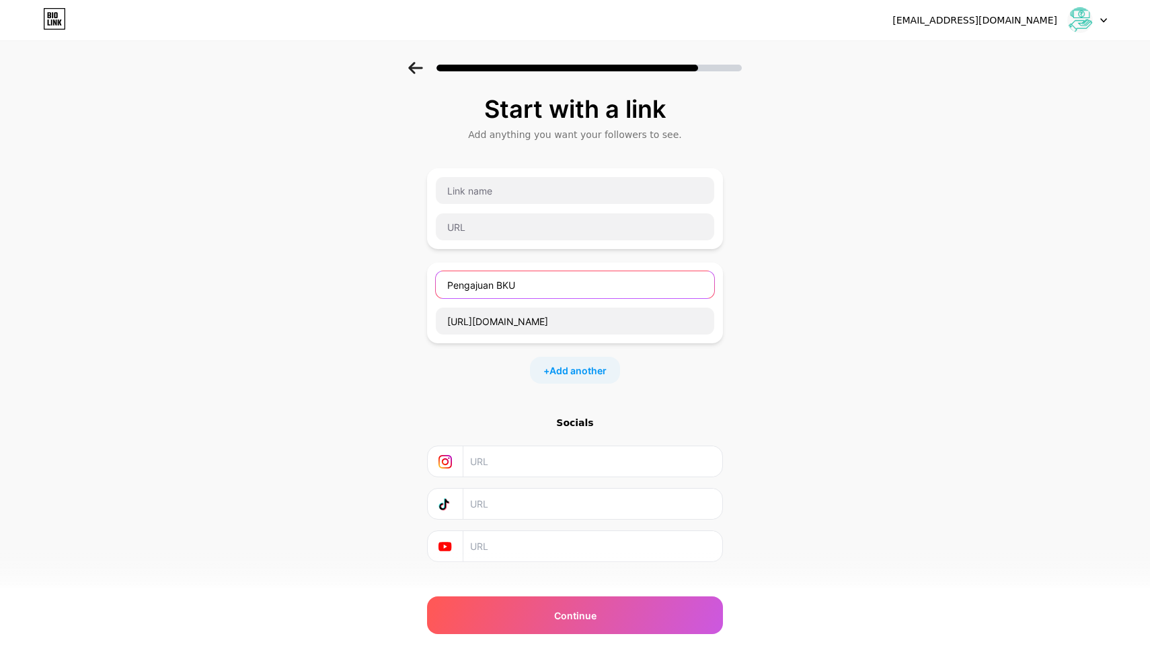
click at [439, 292] on input "Pengajuan BKU" at bounding box center [575, 284] width 279 height 27
drag, startPoint x: 537, startPoint y: 285, endPoint x: 392, endPoint y: 285, distance: 145.3
click at [392, 285] on div "Start with a link Add anything you want your followers to see. Pengajuan BKU [U…" at bounding box center [575, 345] width 1150 height 567
click at [453, 194] on input "text" at bounding box center [575, 190] width 279 height 27
paste input "Pengajuan BKU"
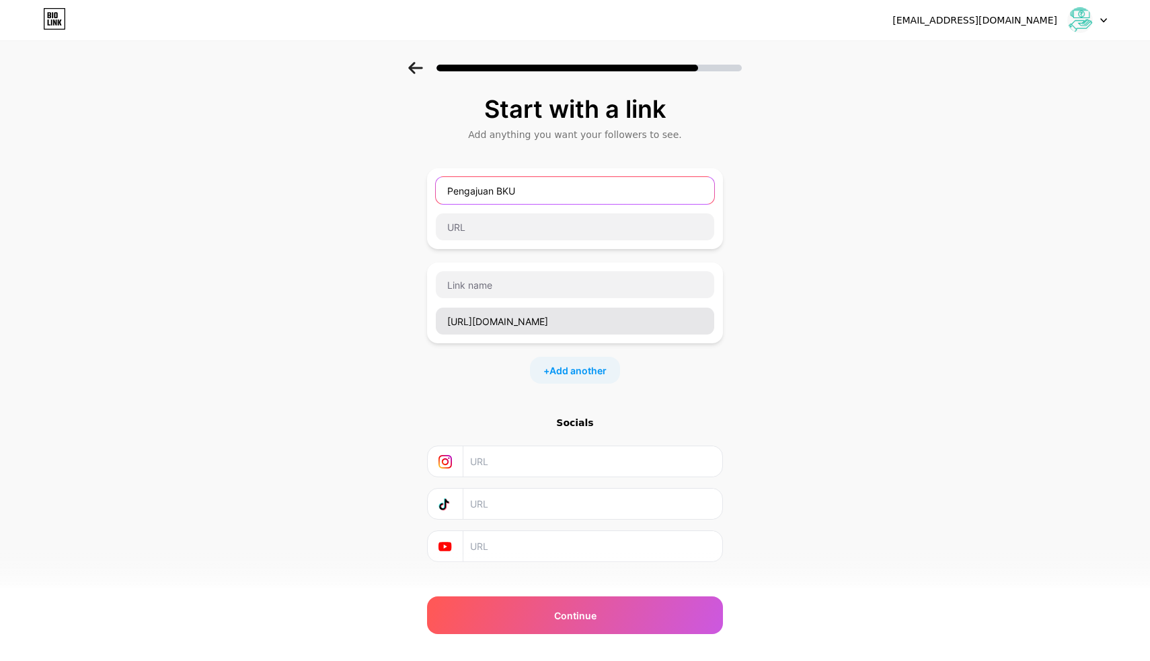
type input "Pengajuan BKU"
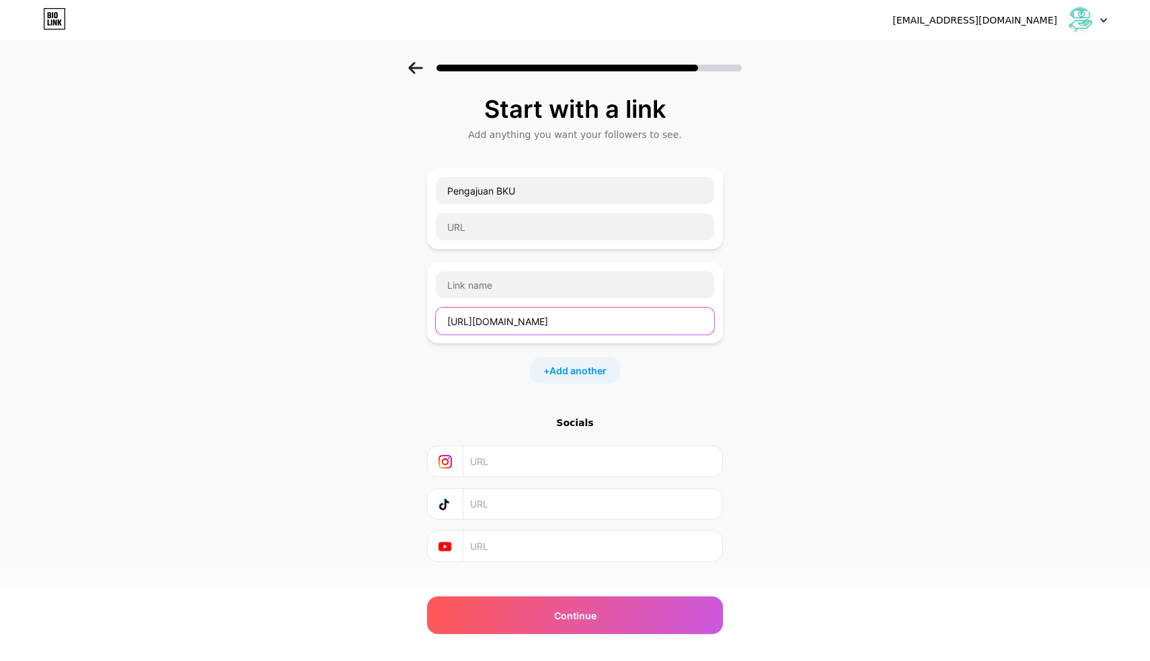
click at [690, 322] on input "[URL][DOMAIN_NAME]" at bounding box center [575, 320] width 279 height 27
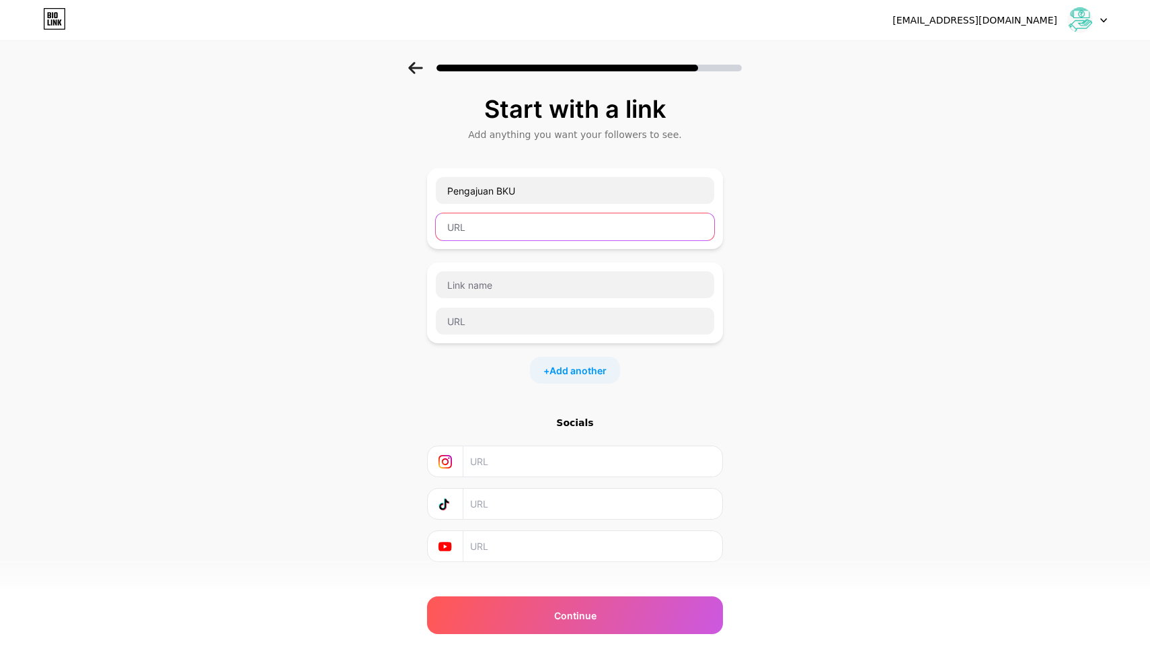
click at [578, 231] on input "text" at bounding box center [575, 226] width 279 height 27
paste input "[URL][DOMAIN_NAME]"
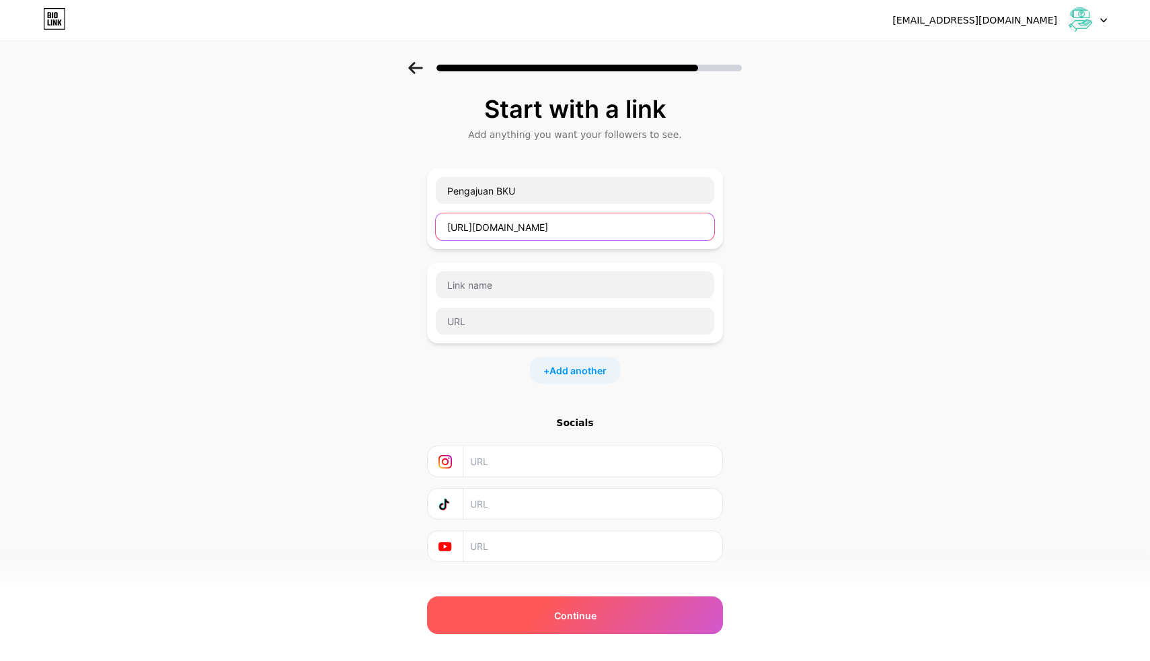
type input "[URL][DOMAIN_NAME]"
click at [605, 626] on div "Continue" at bounding box center [575, 615] width 296 height 38
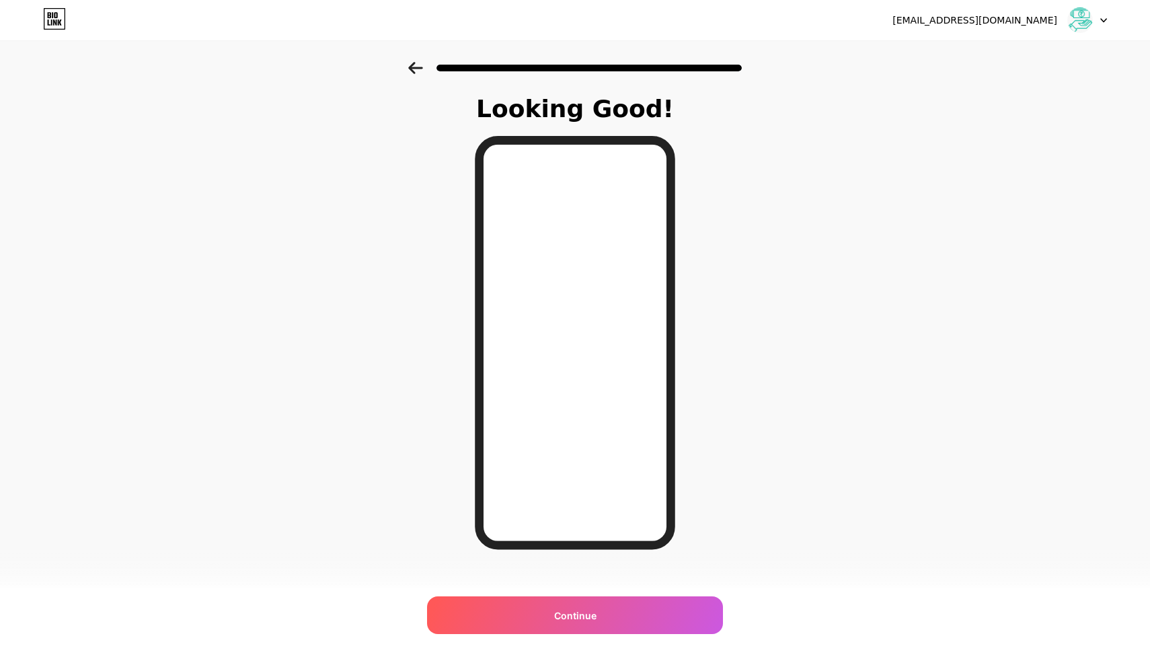
click at [426, 73] on div at bounding box center [575, 68] width 334 height 12
click at [415, 70] on icon at bounding box center [415, 68] width 15 height 12
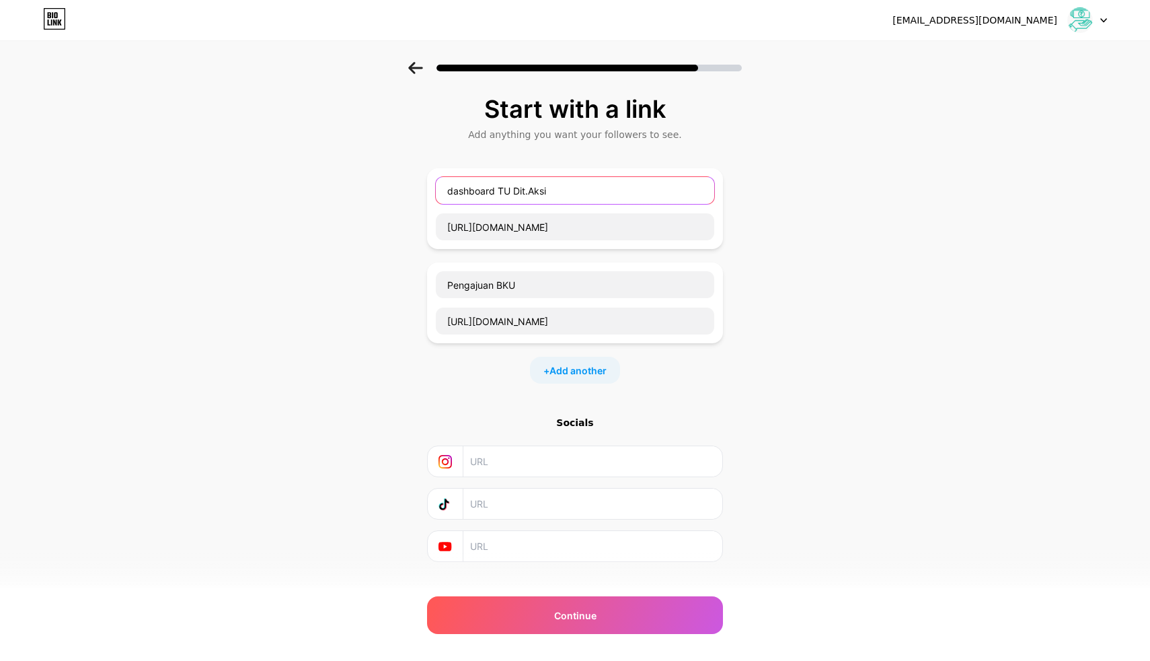
drag, startPoint x: 443, startPoint y: 187, endPoint x: 717, endPoint y: 233, distance: 277.6
click at [717, 233] on div "dashboard TU Dit.Aksi [URL][DOMAIN_NAME]" at bounding box center [575, 208] width 296 height 81
click at [690, 242] on div "[URL][DOMAIN_NAME]" at bounding box center [575, 208] width 296 height 81
click at [538, 229] on input "[URL][DOMAIN_NAME]" at bounding box center [575, 226] width 279 height 27
click at [531, 209] on div at bounding box center [575, 208] width 280 height 65
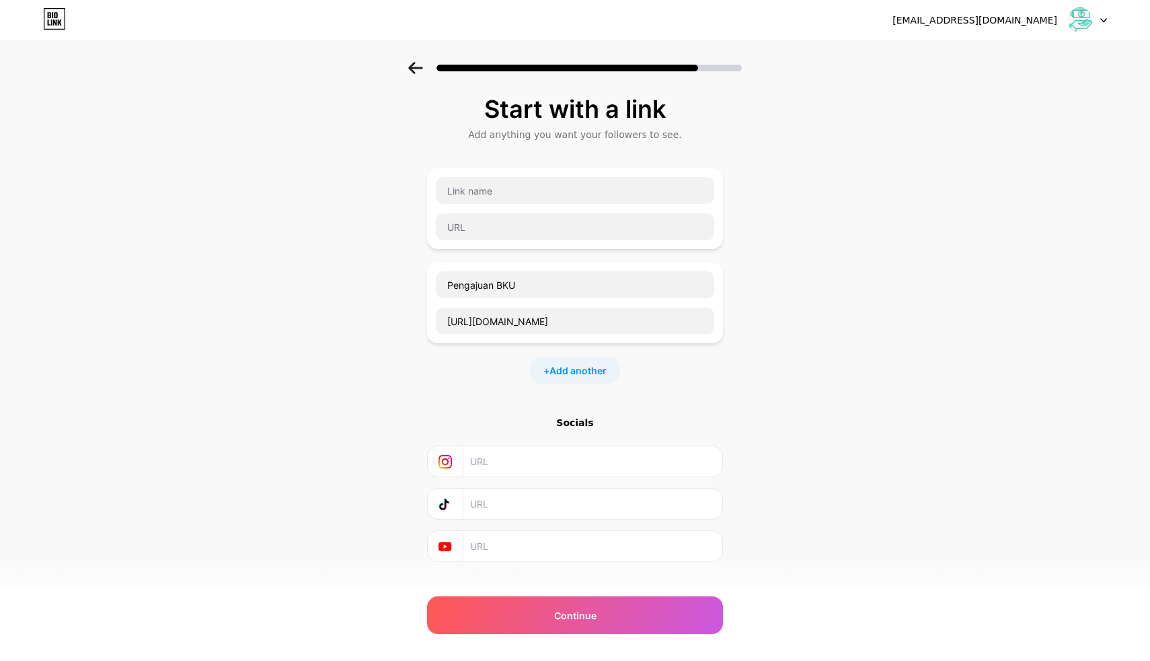
click at [780, 157] on div "Start with a link Add anything you want your followers to see. Pengajuan BKU [U…" at bounding box center [575, 345] width 1150 height 567
drag, startPoint x: 746, startPoint y: 221, endPoint x: 418, endPoint y: 166, distance: 332.3
click at [418, 166] on div "Start with a link Add anything you want your followers to see. Pengajuan BKU [U…" at bounding box center [575, 345] width 1150 height 567
click at [528, 236] on input "text" at bounding box center [575, 226] width 279 height 27
click at [692, 323] on input "[URL][DOMAIN_NAME]" at bounding box center [575, 320] width 279 height 27
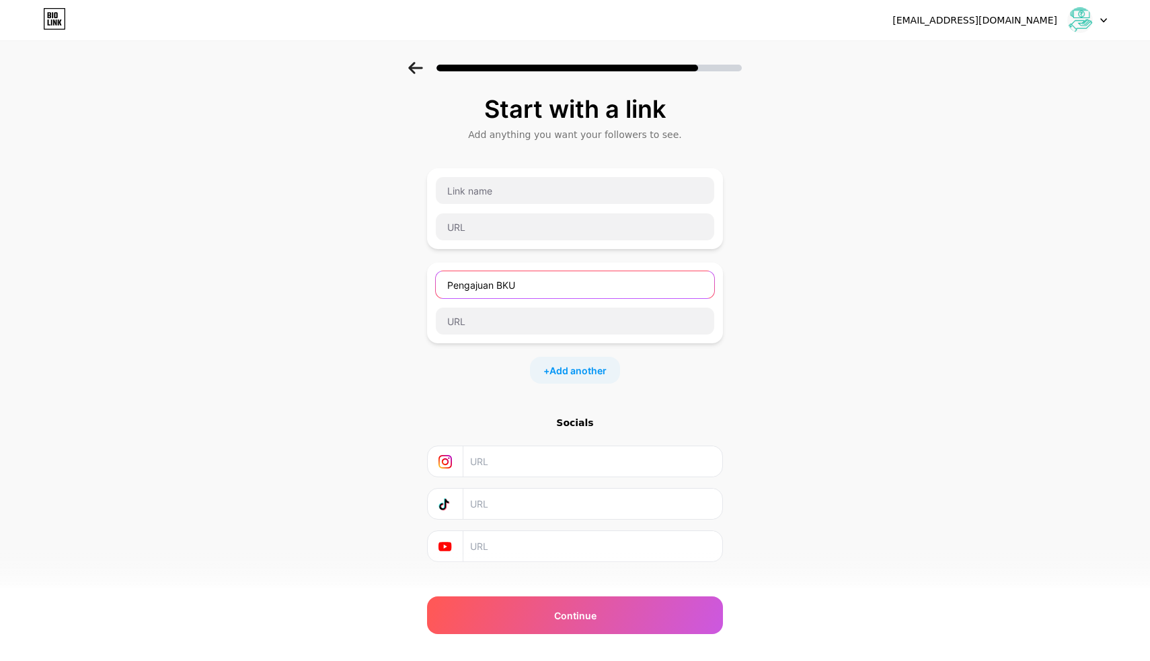
drag, startPoint x: 525, startPoint y: 280, endPoint x: 351, endPoint y: 280, distance: 174.9
click at [349, 280] on div "Start with a link Add anything you want your followers to see. Pengajuan BKU + …" at bounding box center [575, 345] width 1150 height 567
click at [468, 198] on input "text" at bounding box center [575, 190] width 279 height 27
click at [375, 274] on div "Start with a link Add anything you want your followers to see. + Add another So…" at bounding box center [575, 345] width 1150 height 567
click at [501, 188] on input "text" at bounding box center [575, 190] width 279 height 27
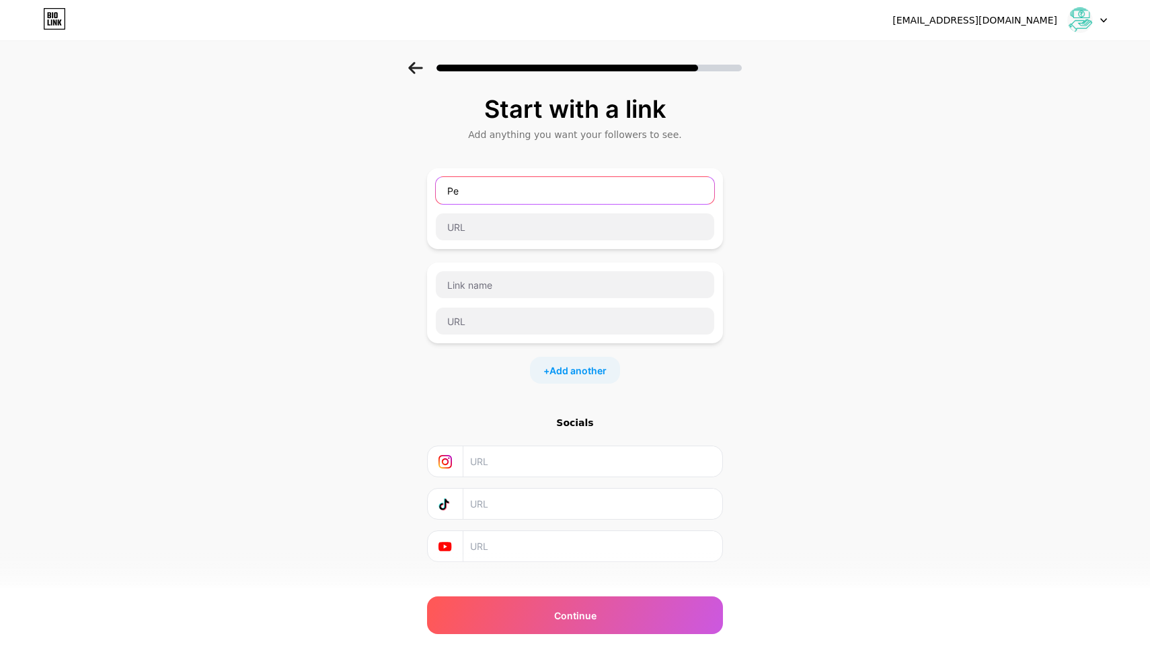
type input "P"
click at [408, 63] on icon at bounding box center [415, 68] width 15 height 12
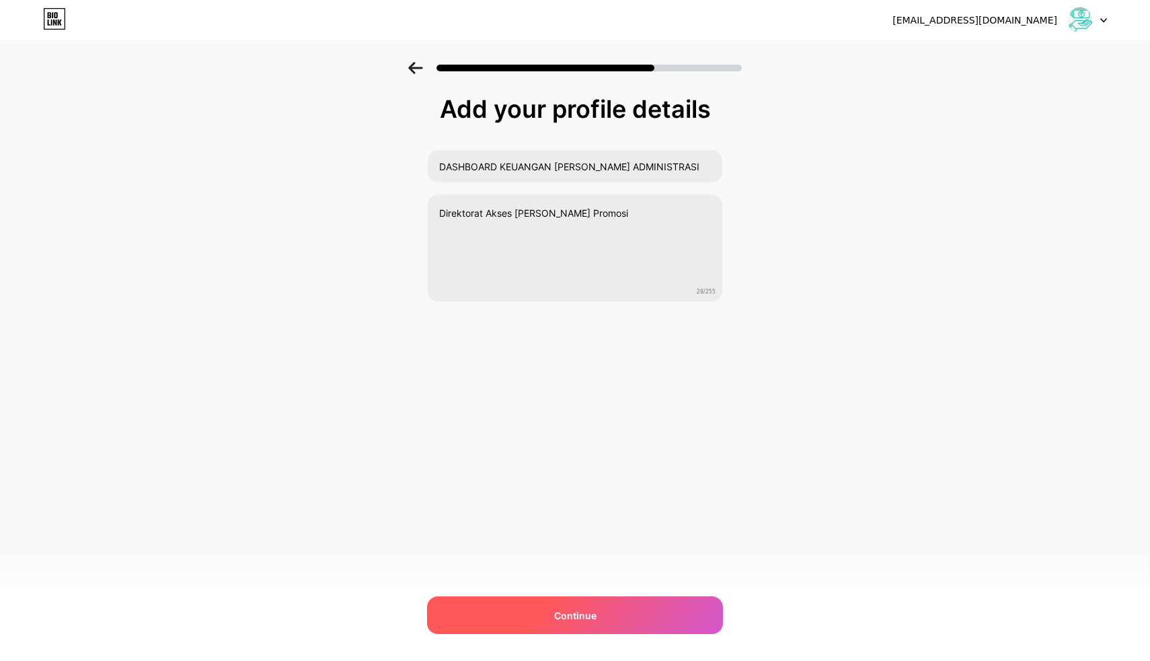
click at [629, 597] on div "Continue" at bounding box center [575, 615] width 296 height 38
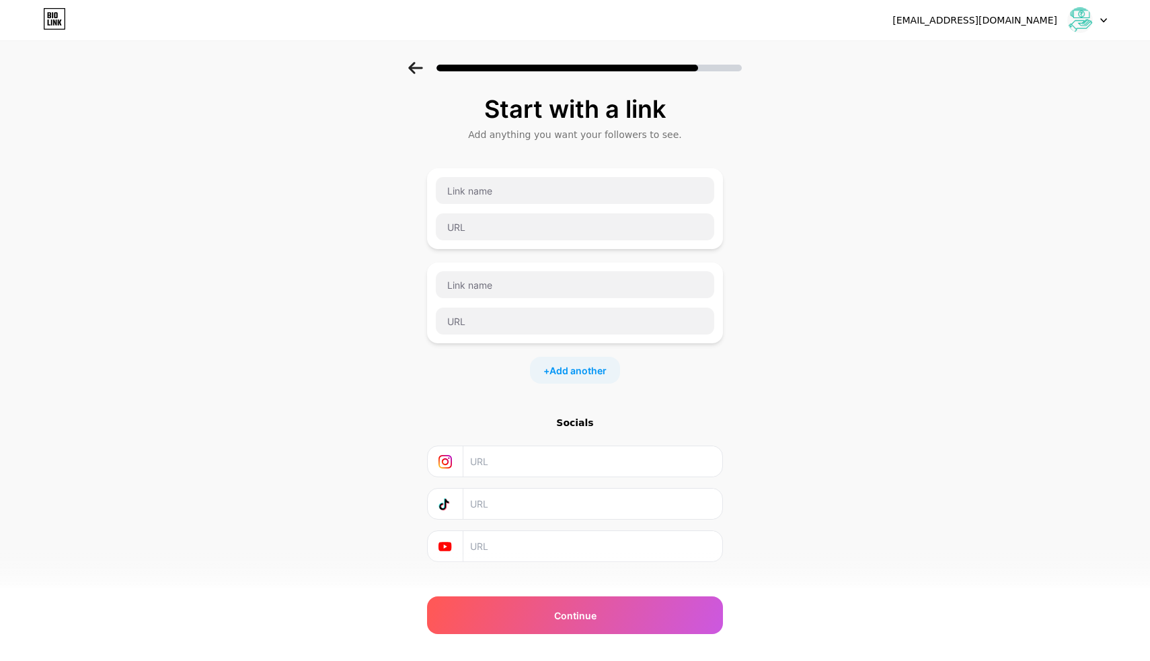
click at [558, 211] on div at bounding box center [575, 208] width 280 height 65
click at [545, 195] on input "text" at bounding box center [575, 190] width 279 height 27
type input "P"
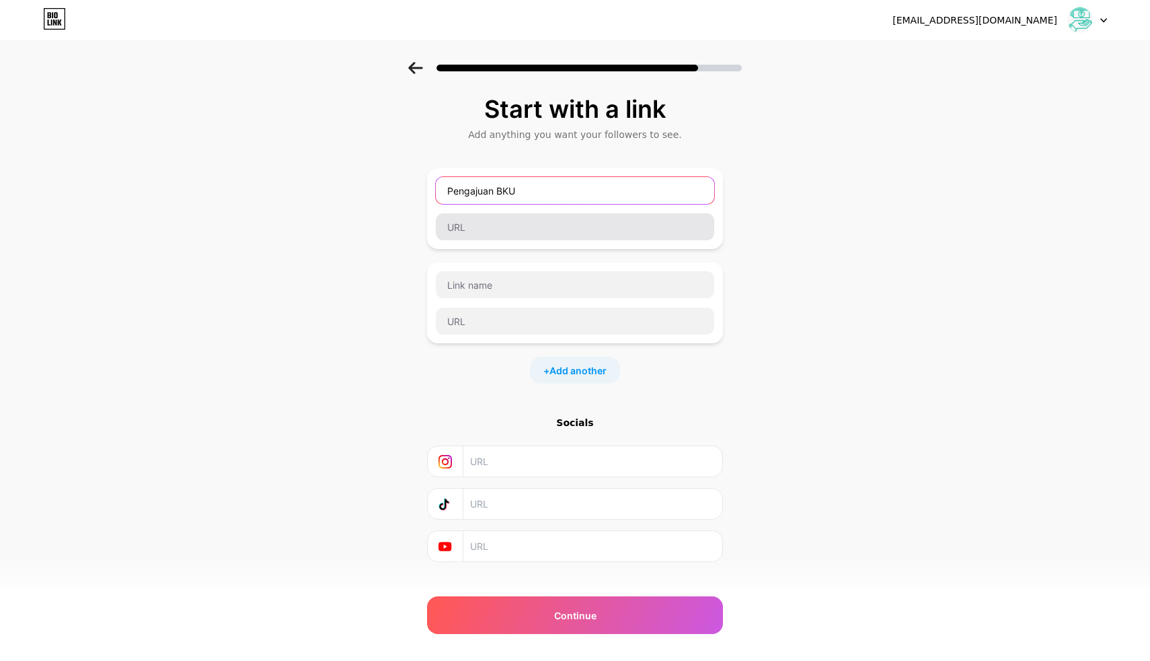
type input "Pengajuan BKU"
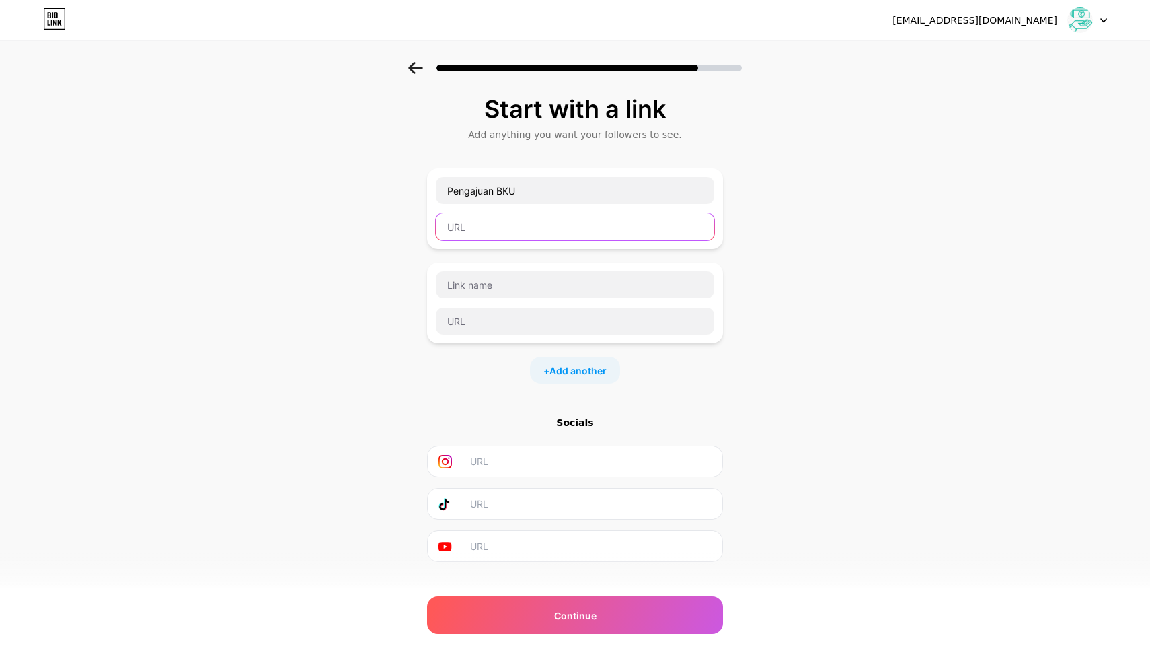
click at [543, 228] on input "text" at bounding box center [575, 226] width 279 height 27
paste input "[URL][DOMAIN_NAME]"
type input "[URL][DOMAIN_NAME]"
click at [613, 636] on div "[EMAIL_ADDRESS][DOMAIN_NAME] Logout Link Copied Start with a link Add anything …" at bounding box center [575, 341] width 1150 height 683
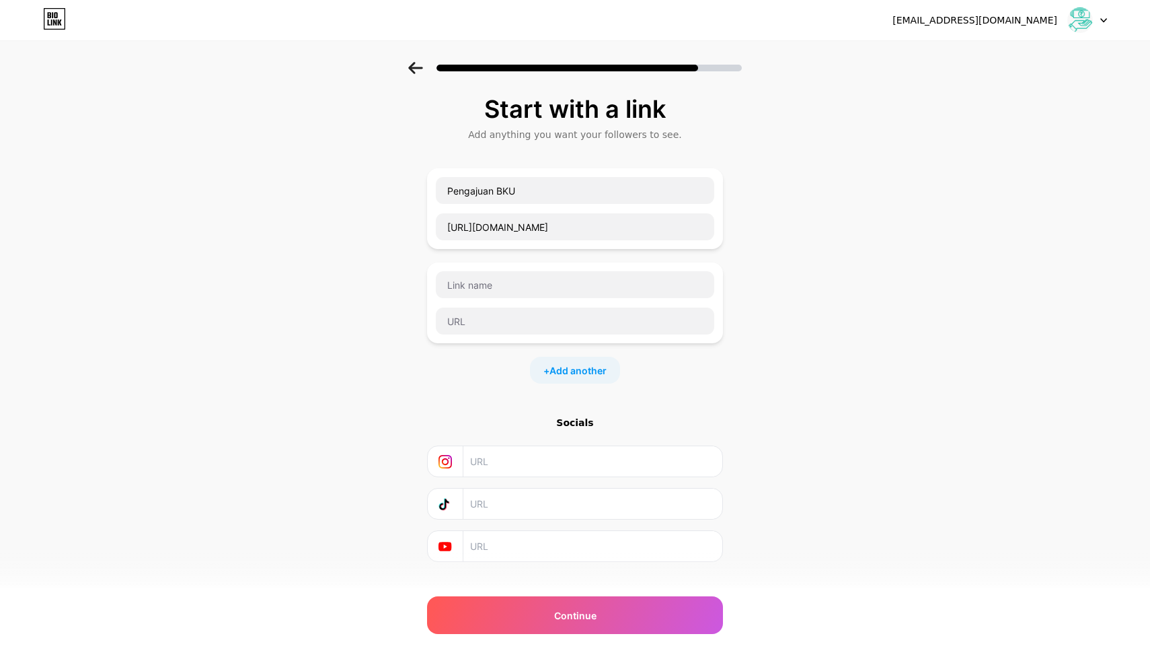
scroll to position [0, 0]
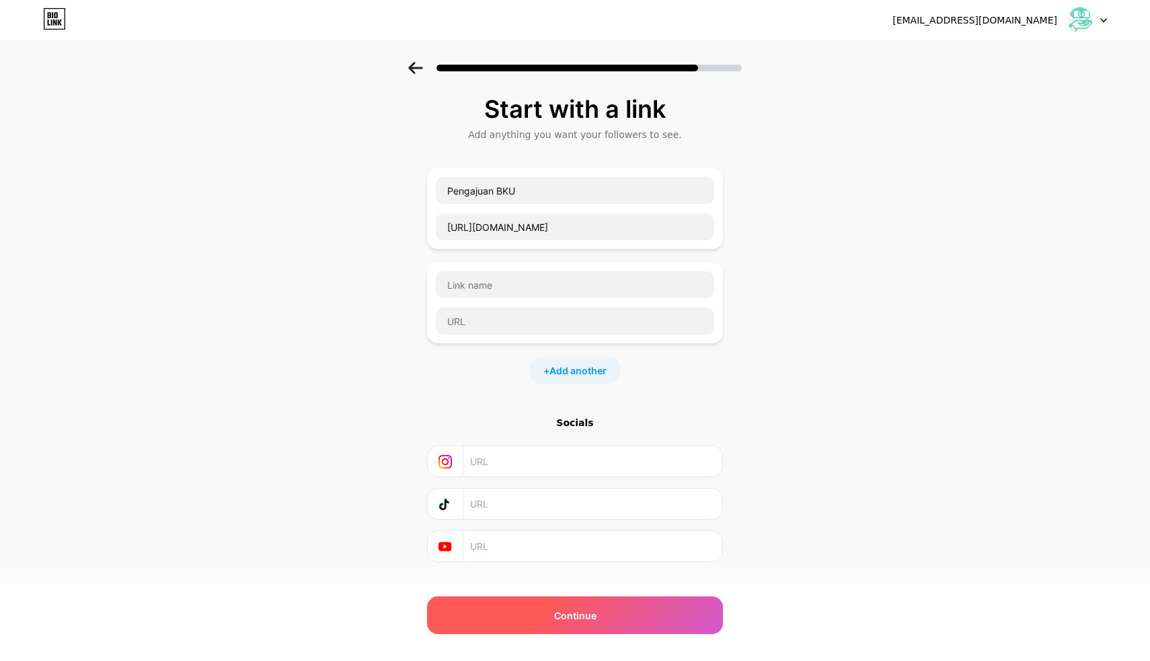
click at [613, 629] on div "Continue" at bounding box center [575, 615] width 296 height 38
click at [609, 624] on div "Continue" at bounding box center [575, 615] width 296 height 38
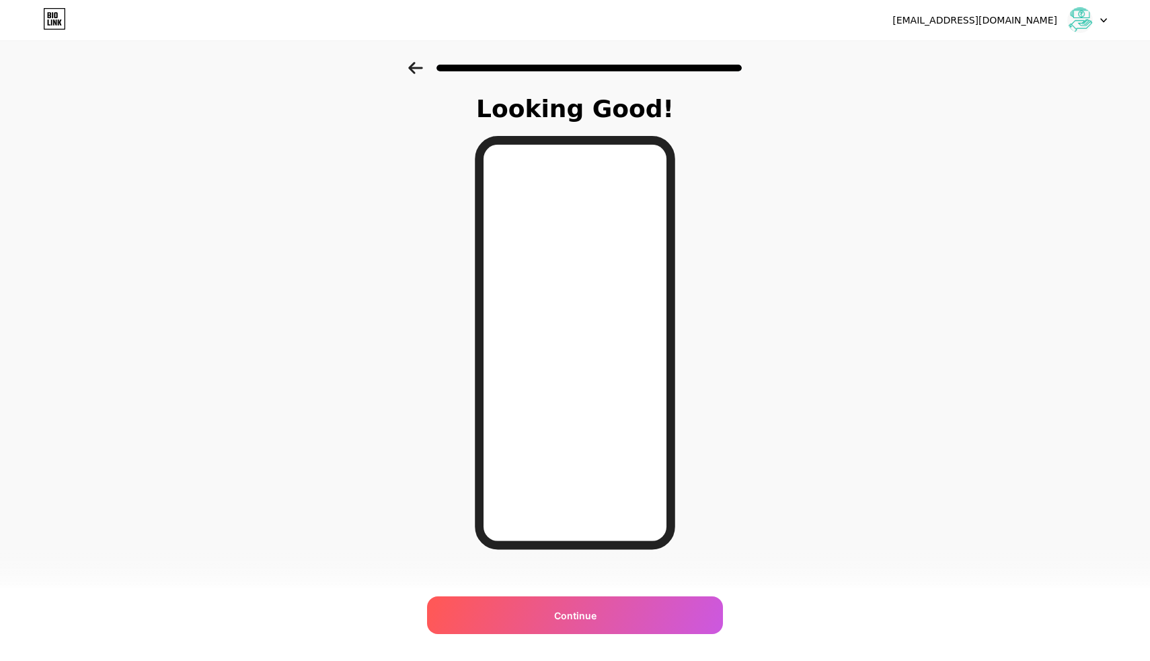
click at [424, 74] on div at bounding box center [575, 63] width 1150 height 47
click at [414, 68] on icon at bounding box center [415, 68] width 14 height 12
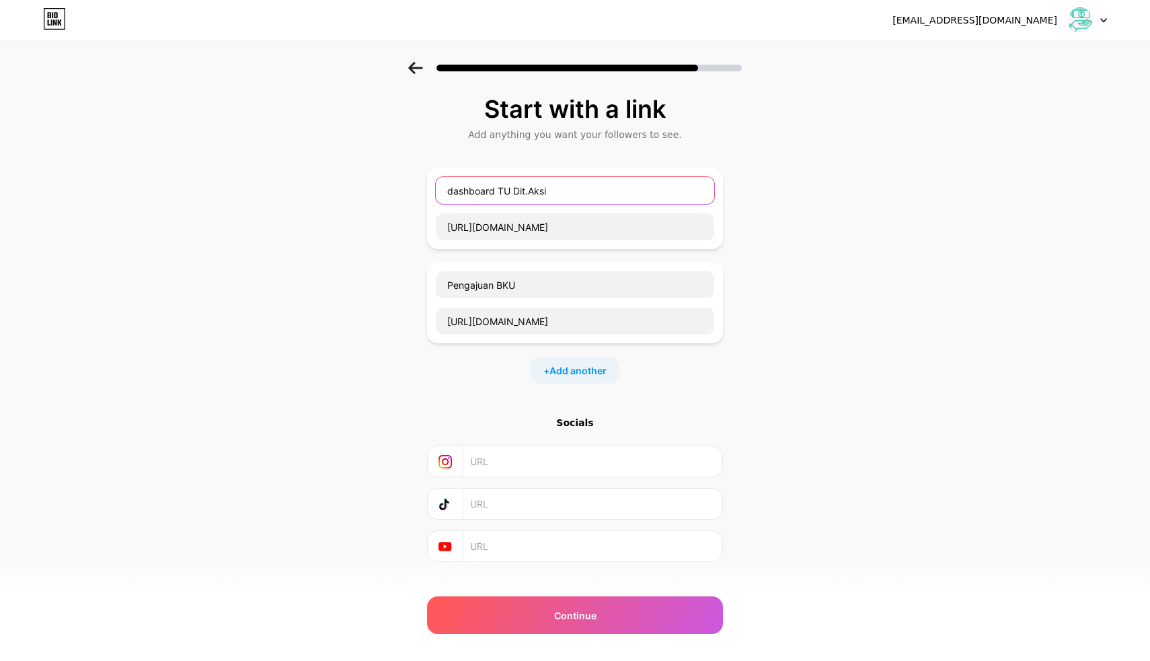
drag, startPoint x: 384, startPoint y: 189, endPoint x: 309, endPoint y: 188, distance: 75.4
click at [309, 189] on div "Start with a link Add anything you want your followers to see. dashboard TU Dit…" at bounding box center [575, 345] width 1150 height 567
drag, startPoint x: 511, startPoint y: 178, endPoint x: 453, endPoint y: 175, distance: 58.6
click at [428, 175] on div "DRPP [URL][DOMAIN_NAME]" at bounding box center [575, 208] width 296 height 81
drag, startPoint x: 475, startPoint y: 182, endPoint x: 433, endPoint y: 182, distance: 42.4
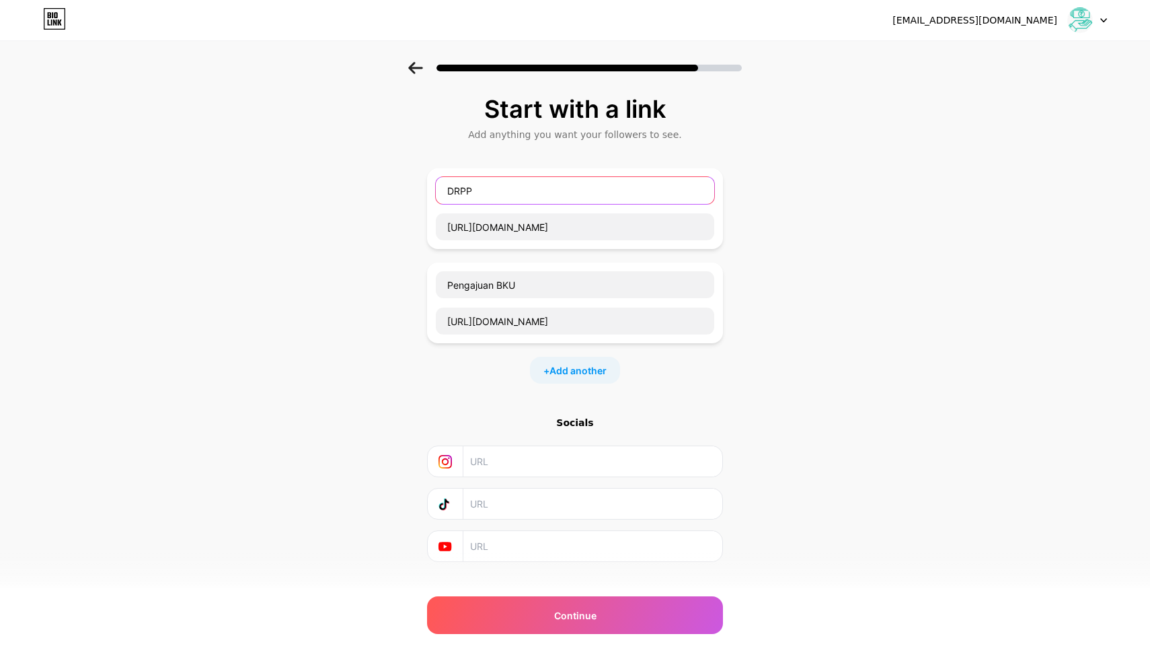
click at [433, 182] on div "DRPP [URL][DOMAIN_NAME]" at bounding box center [575, 208] width 296 height 81
paste input ",SPBy, Kwitansi SPP DRPP"
click at [595, 186] on input "DRPP,SPBy, Kwitansi SPP DRPP" at bounding box center [575, 190] width 279 height 27
drag, startPoint x: 569, startPoint y: 185, endPoint x: 540, endPoint y: 187, distance: 29.7
click at [540, 187] on input "DRPP,SPBy, Kwitansi SPP" at bounding box center [575, 190] width 279 height 27
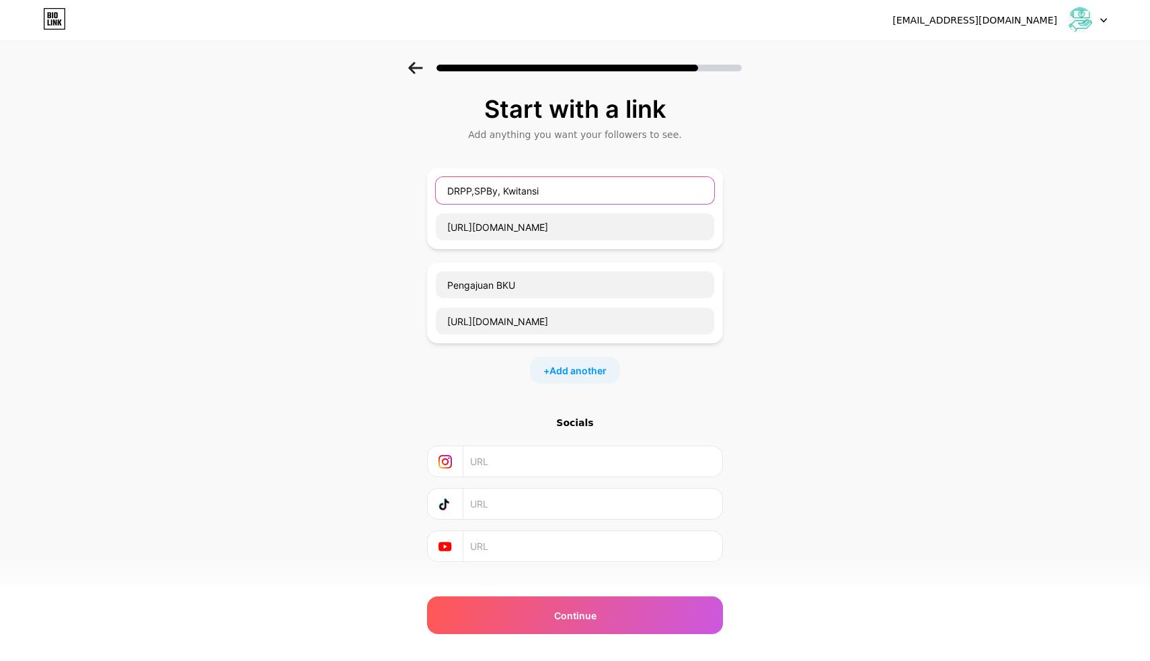
click at [442, 194] on input "DRPP,SPBy, Kwitansi" at bounding box center [575, 190] width 279 height 27
paste input "SPP"
click at [524, 191] on input "SPP,DRPP,SPBy, Kwitansi" at bounding box center [575, 190] width 279 height 27
type input "SPP,DRPP,SPBy, Kwitansi"
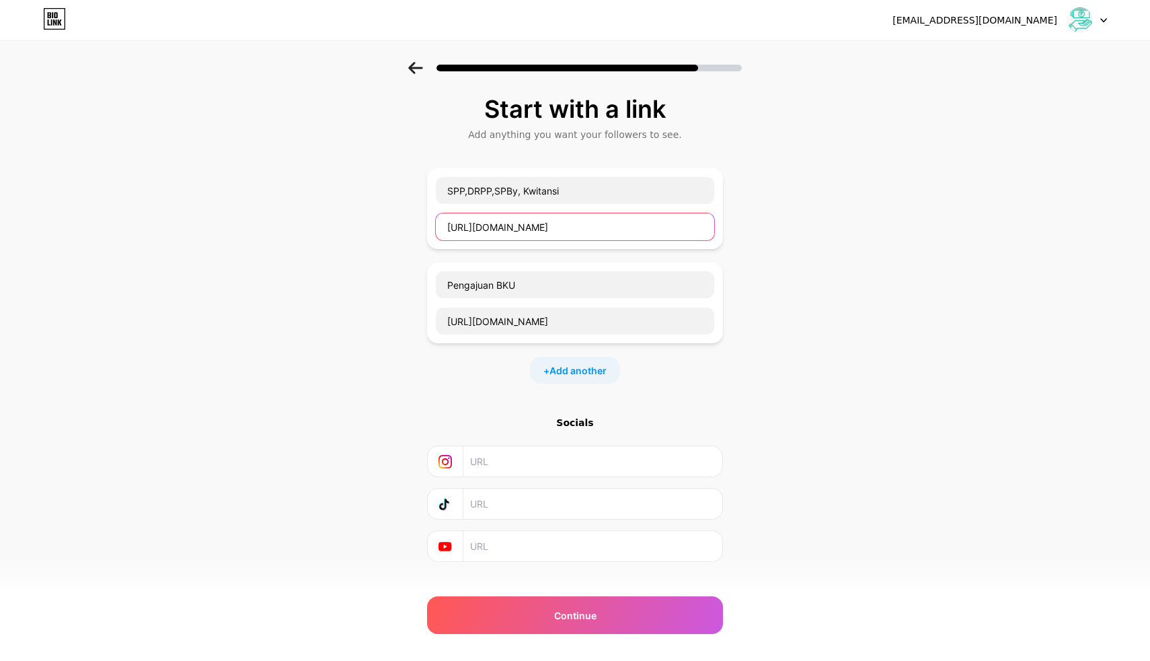
click at [616, 233] on input "[URL][DOMAIN_NAME]" at bounding box center [575, 226] width 279 height 27
paste input "[URL][DOMAIN_NAME]"
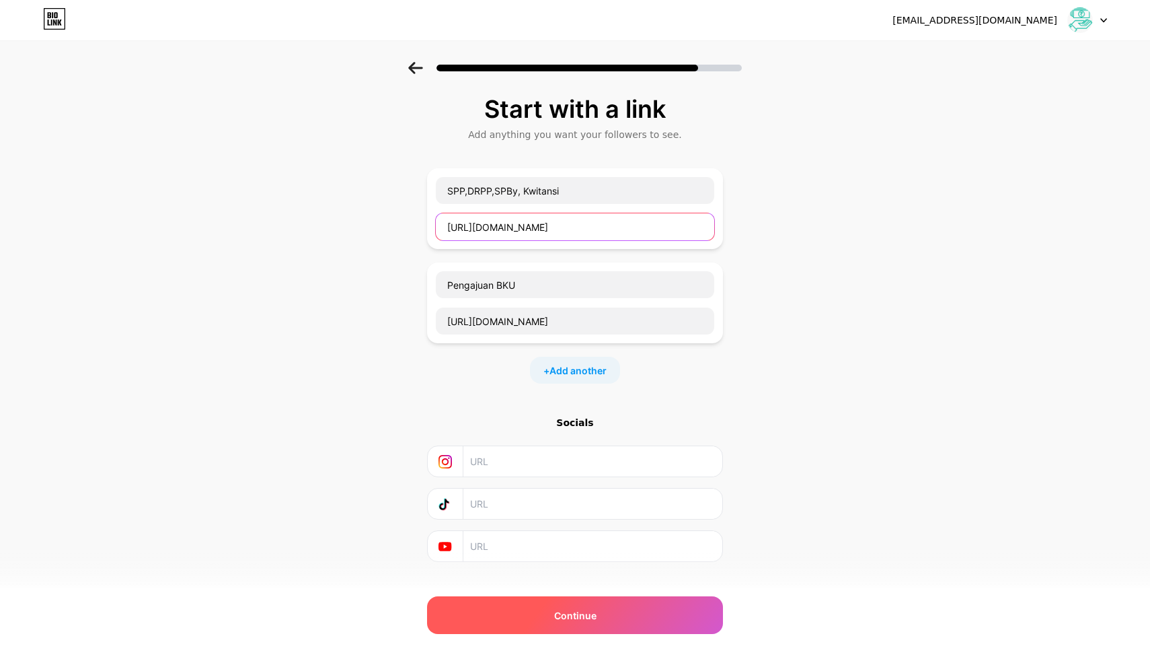
type input "[URL][DOMAIN_NAME]"
click at [582, 627] on div "Continue" at bounding box center [575, 615] width 296 height 38
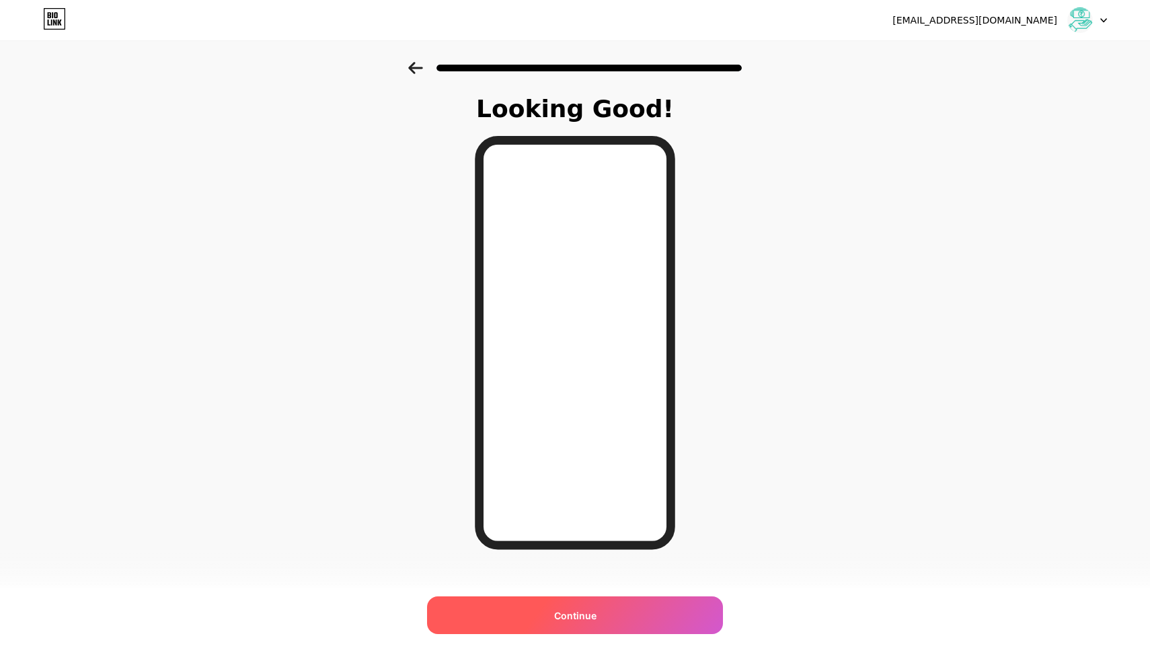
click at [610, 620] on div "Continue" at bounding box center [575, 615] width 296 height 38
